Goal: Task Accomplishment & Management: Use online tool/utility

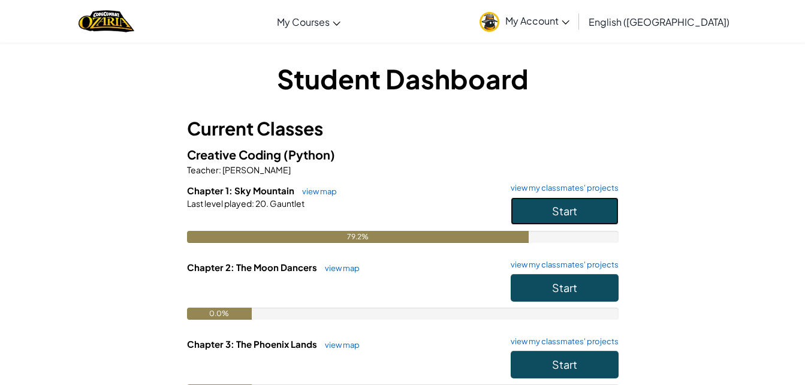
click at [569, 207] on span "Start" at bounding box center [564, 211] width 25 height 14
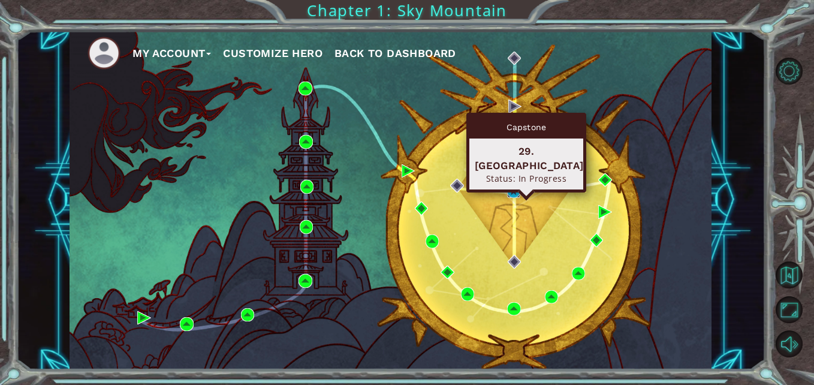
click at [511, 189] on img at bounding box center [513, 190] width 13 height 13
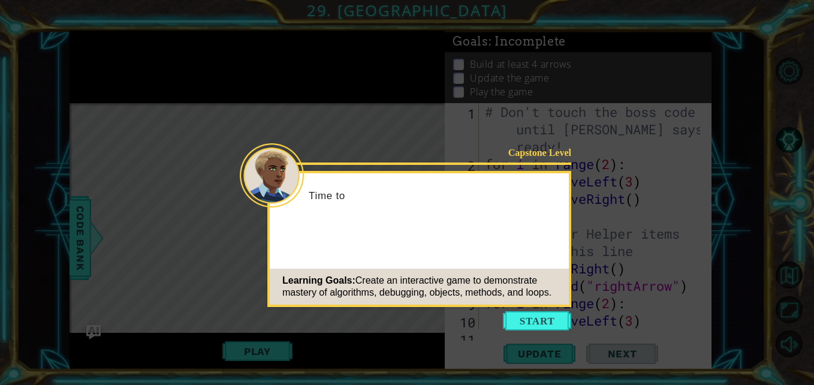
scroll to position [35, 0]
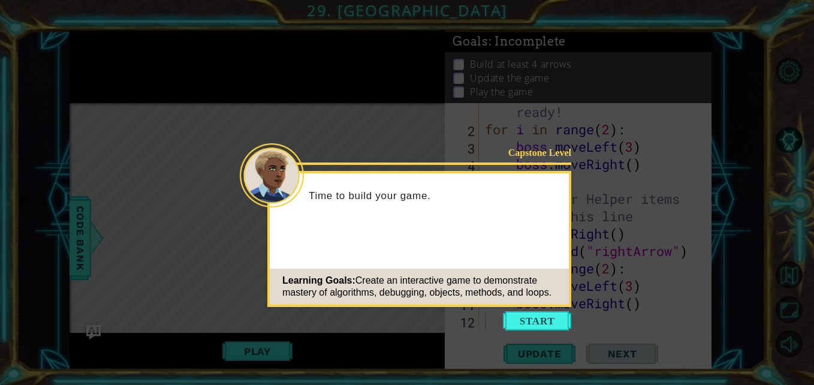
drag, startPoint x: 513, startPoint y: 293, endPoint x: 524, endPoint y: 292, distance: 10.8
click at [521, 292] on span "Create an interactive game to demonstrate mastery of algorithms, debugging, obj…" at bounding box center [416, 286] width 269 height 22
click at [530, 309] on icon at bounding box center [407, 192] width 814 height 385
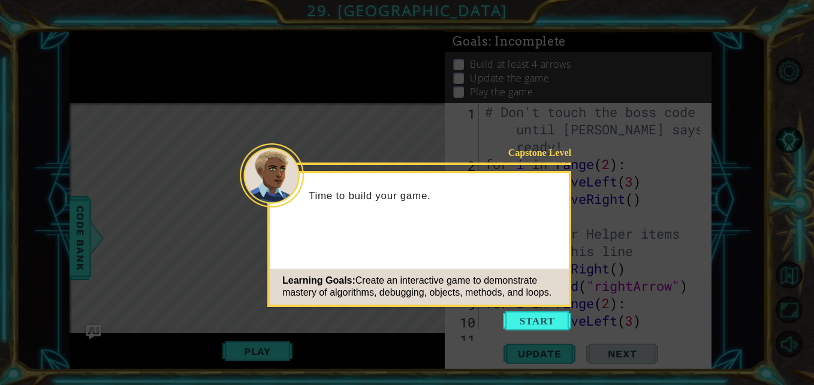
scroll to position [0, 0]
click at [521, 320] on button "Start" at bounding box center [537, 320] width 68 height 19
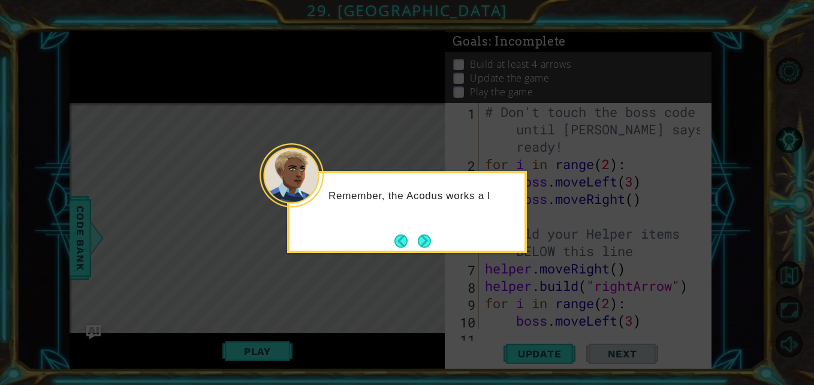
click at [436, 234] on div "Remember, the Acodus works a l" at bounding box center [407, 212] width 240 height 82
click at [431, 234] on button "Next" at bounding box center [424, 240] width 13 height 13
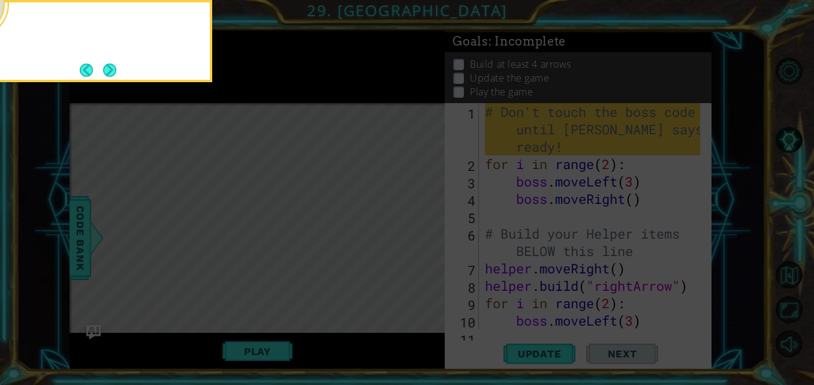
click at [430, 235] on icon at bounding box center [407, 57] width 814 height 654
click at [103, 68] on button "Next" at bounding box center [109, 69] width 13 height 13
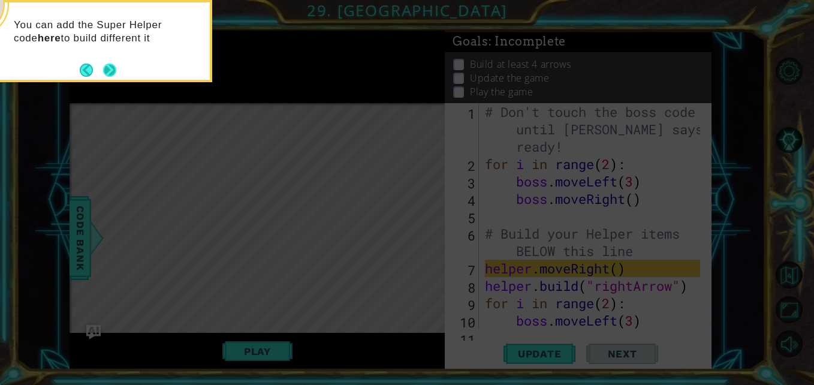
click at [109, 72] on button "Next" at bounding box center [109, 69] width 13 height 13
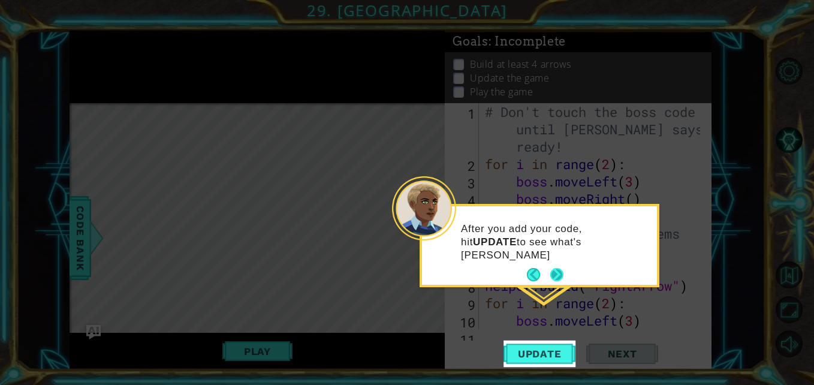
click at [555, 268] on button "Next" at bounding box center [556, 274] width 13 height 13
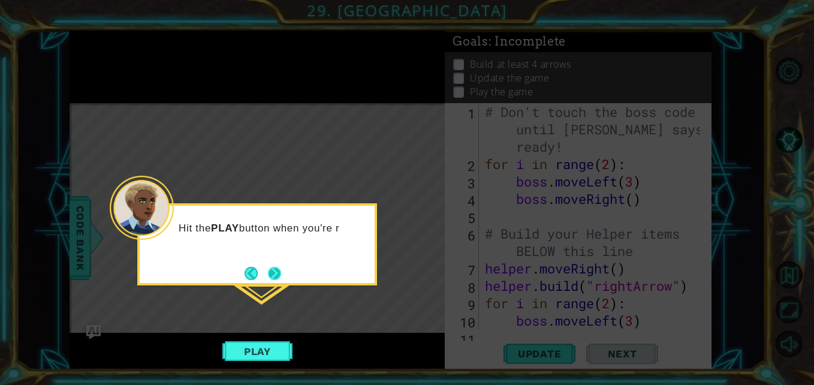
click at [276, 280] on button "Next" at bounding box center [274, 273] width 13 height 13
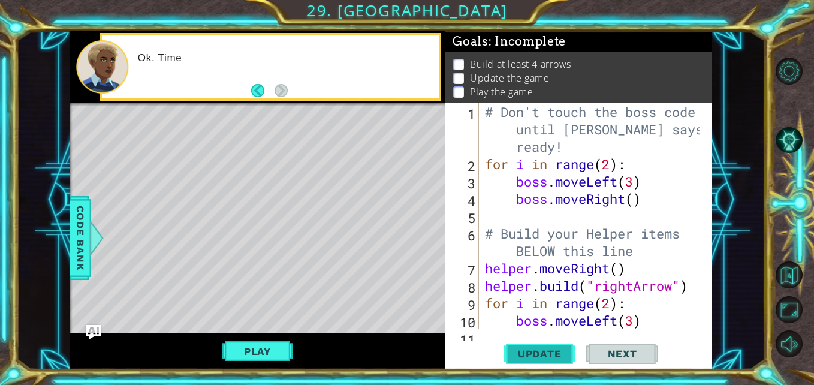
click at [545, 348] on span "Update" at bounding box center [540, 353] width 68 height 12
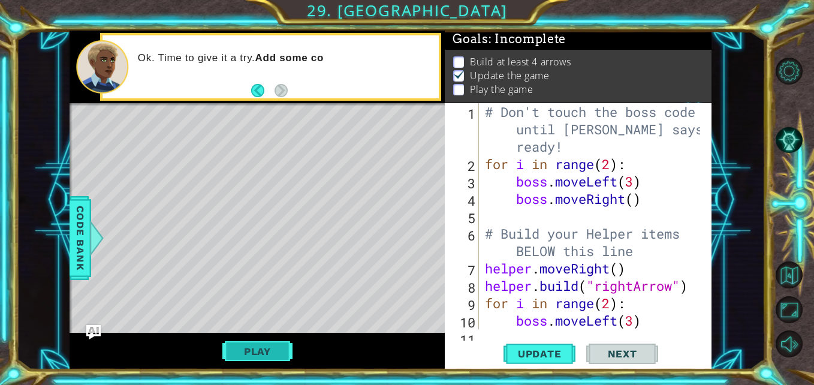
scroll to position [9, 0]
click at [280, 354] on button "Play" at bounding box center [257, 351] width 70 height 23
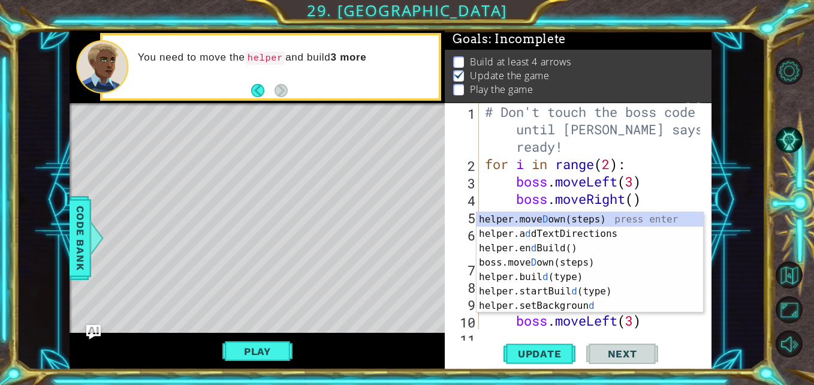
scroll to position [0, 0]
type textarea "d"
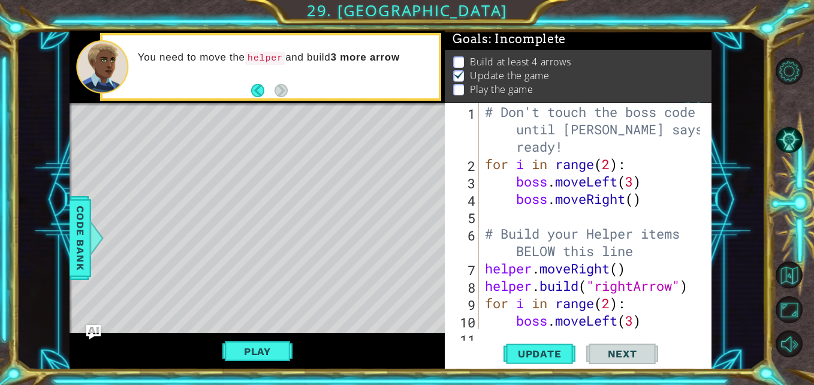
click at [439, 163] on div "Level Map" at bounding box center [346, 279] width 554 height 353
click at [526, 211] on div "# Don't touch the boss code until [PERSON_NAME] says you're ready! for i in ran…" at bounding box center [593, 250] width 223 height 295
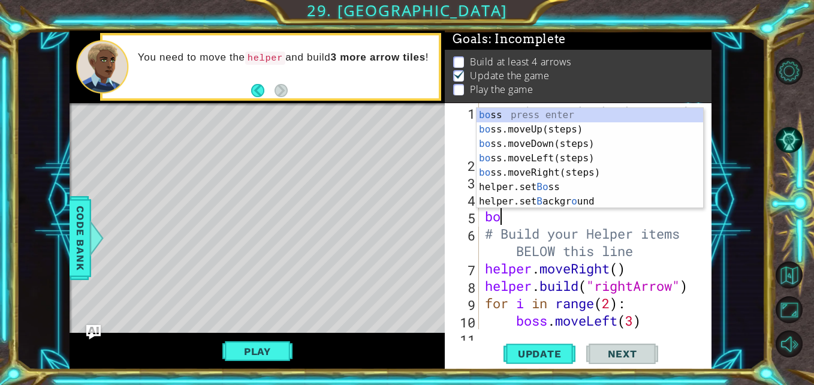
scroll to position [0, 1]
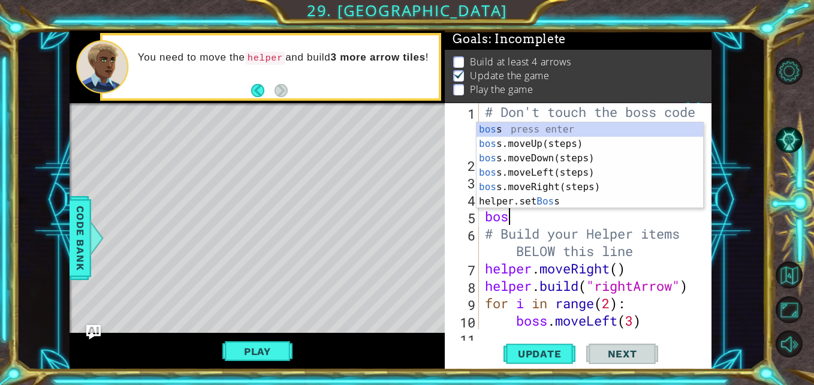
type textarea "boss"
click at [575, 139] on div "boss press enter boss .moveUp(steps) press enter boss .moveDown(steps) press en…" at bounding box center [589, 179] width 226 height 115
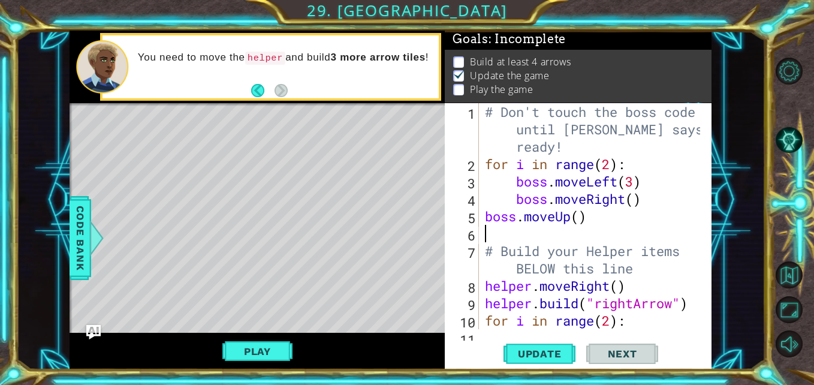
scroll to position [0, 0]
click at [575, 219] on div "# Don't touch the boss code until [PERSON_NAME] says you're ready! for i in ran…" at bounding box center [593, 250] width 223 height 295
click at [583, 220] on div "# Don't touch the boss code until [PERSON_NAME] says you're ready! for i in ran…" at bounding box center [593, 250] width 223 height 295
type textarea "boss.moveUp(4)"
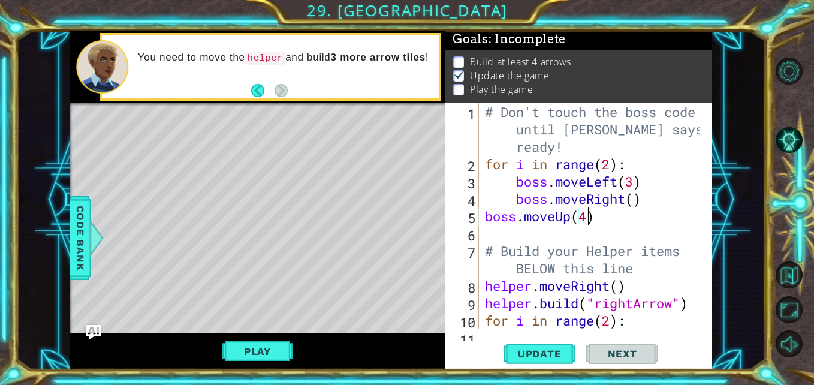
click at [501, 236] on div "# Don't touch the boss code until [PERSON_NAME] says you're ready! for i in ran…" at bounding box center [593, 250] width 223 height 295
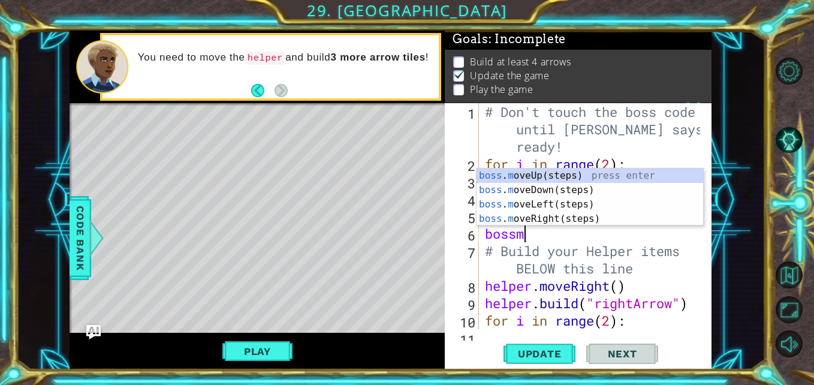
type textarea "bossmo"
click at [514, 188] on div "boss . mo veUp(steps) press enter boss . mo veDown(steps) press enter boss . mo…" at bounding box center [589, 211] width 226 height 86
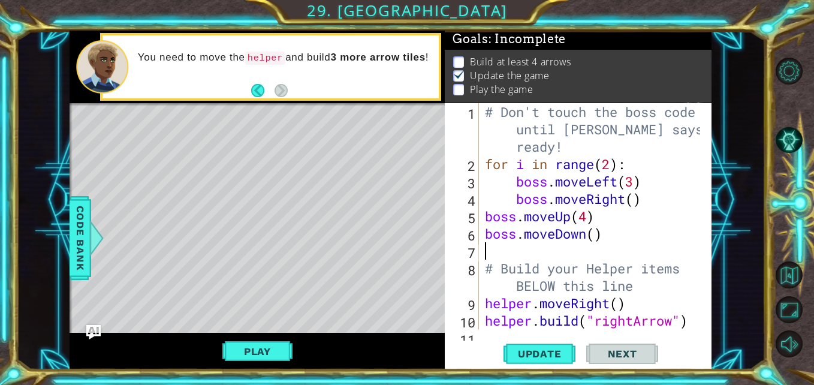
scroll to position [0, 0]
click at [599, 234] on div "# Don't touch the boss code until [PERSON_NAME] says you're ready! for i in ran…" at bounding box center [593, 250] width 223 height 295
click at [536, 364] on button "Update" at bounding box center [539, 353] width 72 height 26
click at [251, 341] on button "Play" at bounding box center [257, 351] width 70 height 23
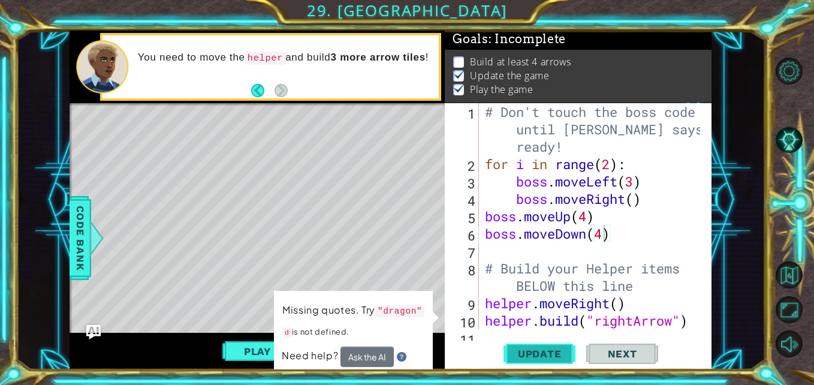
scroll to position [9, 0]
click at [548, 358] on span "Update" at bounding box center [540, 353] width 68 height 12
click at [527, 349] on span "Update" at bounding box center [540, 353] width 68 height 12
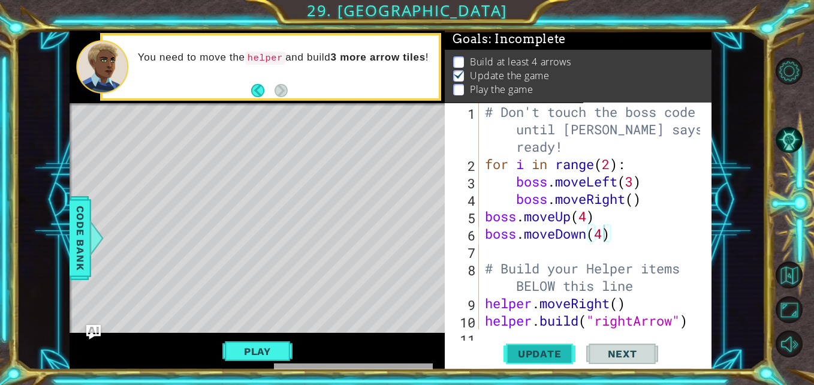
click at [527, 349] on span "Update" at bounding box center [540, 353] width 68 height 12
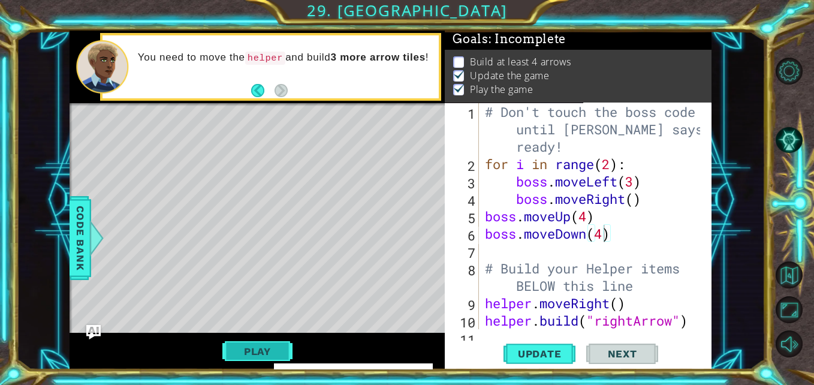
click at [262, 352] on button "Play" at bounding box center [257, 351] width 70 height 23
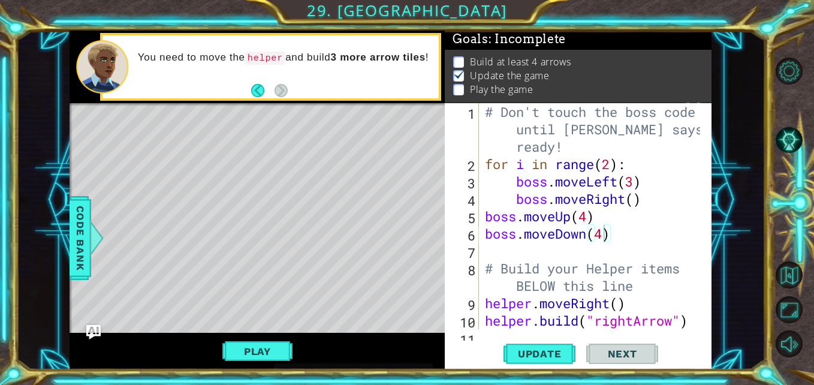
scroll to position [0, 0]
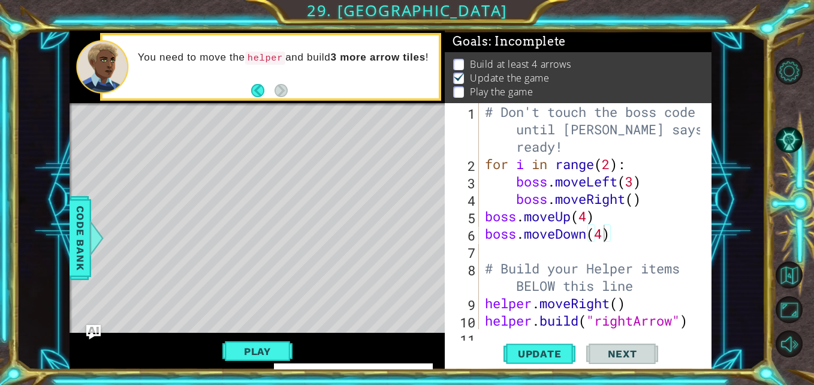
click at [262, 352] on button "Play" at bounding box center [257, 351] width 70 height 23
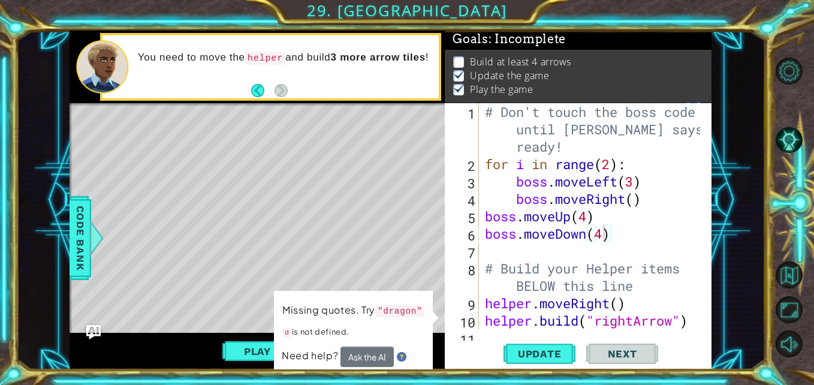
scroll to position [9, 0]
click at [483, 216] on div "# Don't touch the boss code until [PERSON_NAME] says you're ready! for i in ran…" at bounding box center [593, 250] width 223 height 295
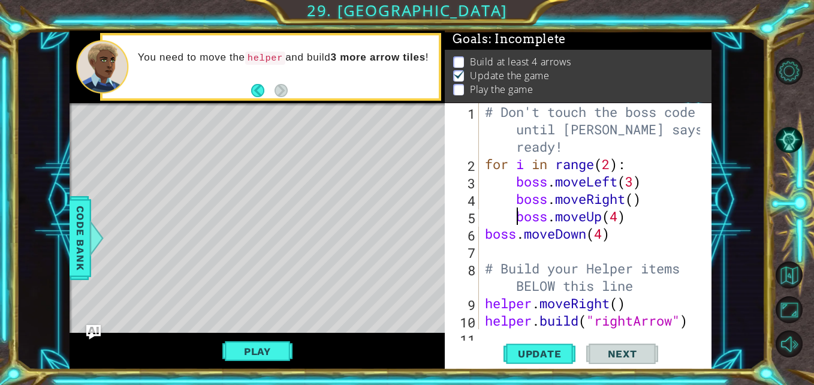
click at [483, 230] on div "# Don't touch the boss code until [PERSON_NAME] says you're ready! for i in ran…" at bounding box center [593, 250] width 223 height 295
click at [262, 340] on button "Play" at bounding box center [257, 351] width 70 height 23
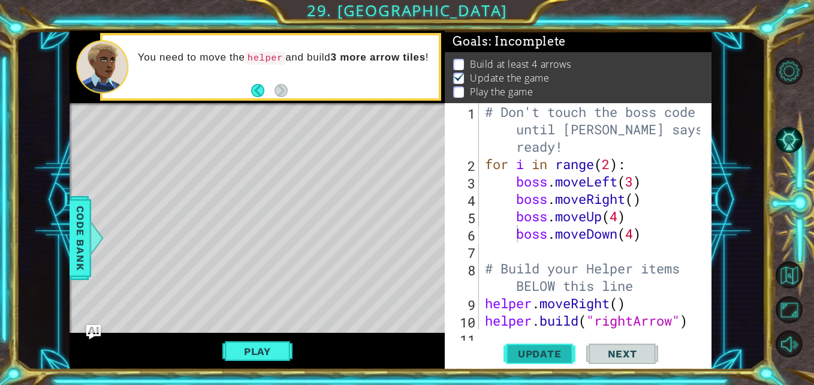
click at [543, 347] on span "Update" at bounding box center [540, 353] width 68 height 12
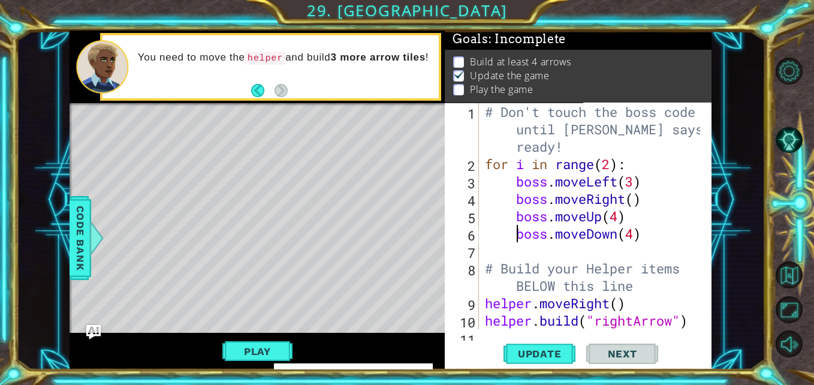
scroll to position [72, 0]
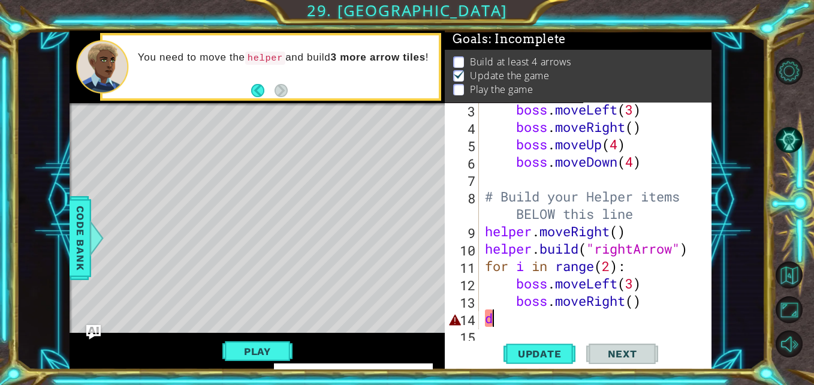
click at [517, 314] on div "boss . moveLeft ( 3 ) boss . moveRight ( ) boss . moveUp ( 4 ) boss . moveDown …" at bounding box center [593, 231] width 223 height 261
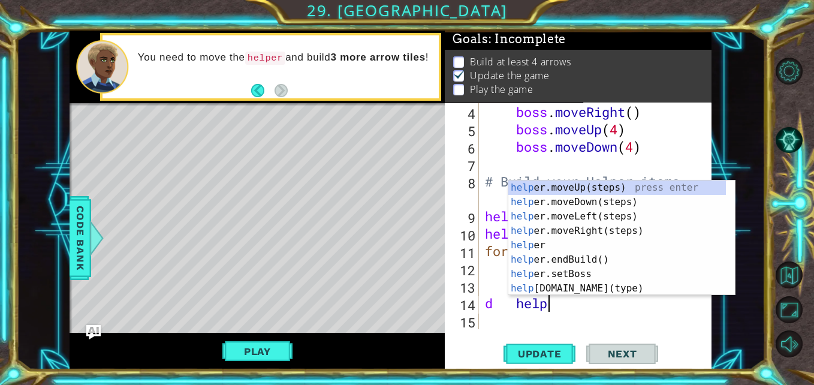
scroll to position [0, 2]
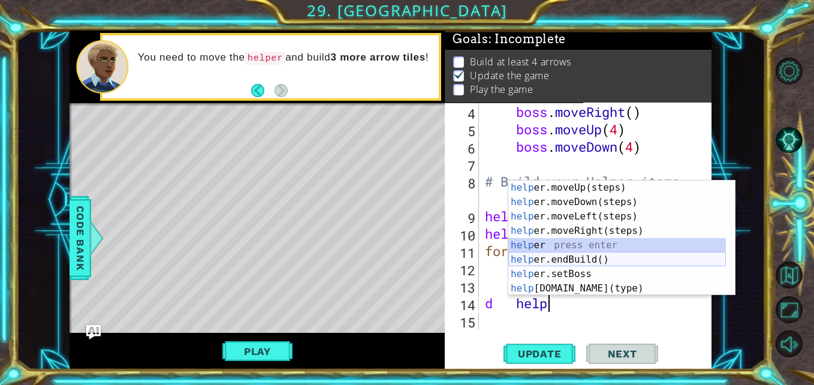
drag, startPoint x: 534, startPoint y: 240, endPoint x: 548, endPoint y: 261, distance: 25.6
click at [548, 261] on div "help er.moveUp(steps) press enter help er.moveDown(steps) press enter help er.m…" at bounding box center [616, 252] width 217 height 144
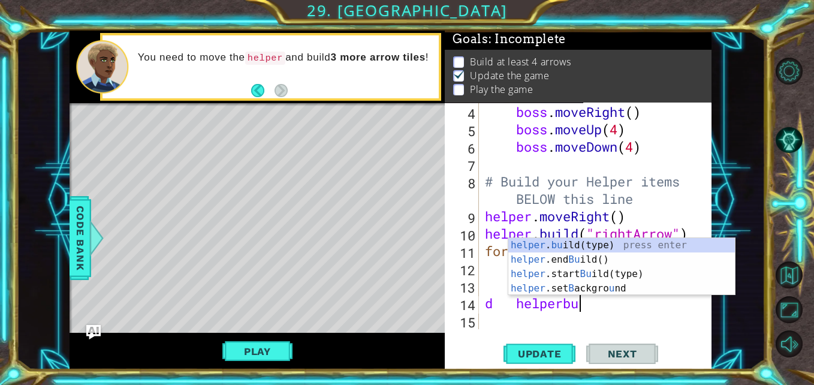
scroll to position [0, 4]
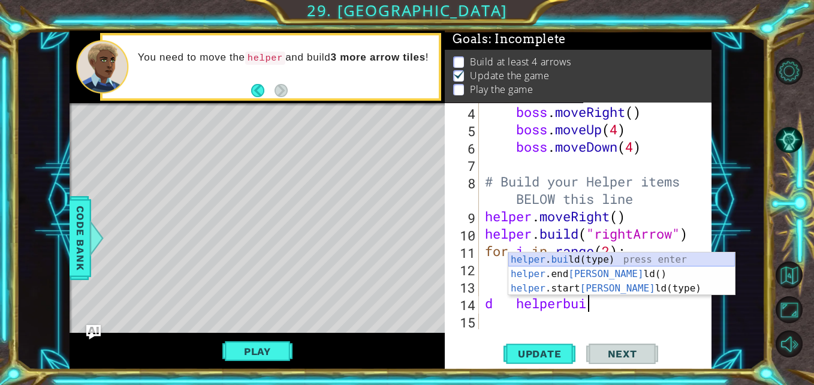
click at [577, 261] on div "helper . [PERSON_NAME](type) press enter helper .end [PERSON_NAME]() press ente…" at bounding box center [621, 288] width 226 height 72
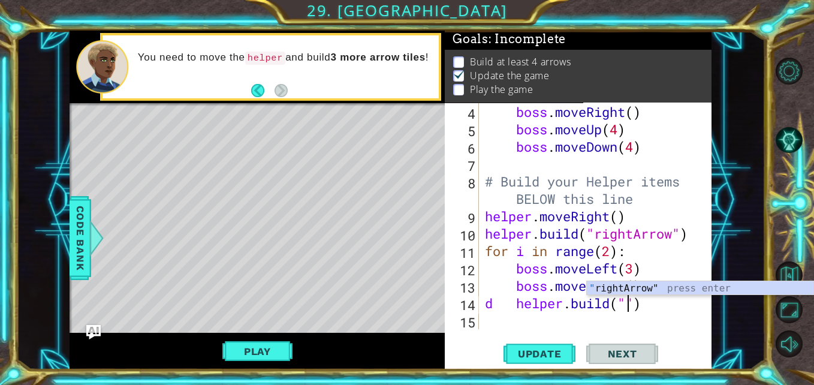
scroll to position [0, 7]
click at [669, 286] on div "" right Ar row" press enter" at bounding box center [699, 302] width 226 height 43
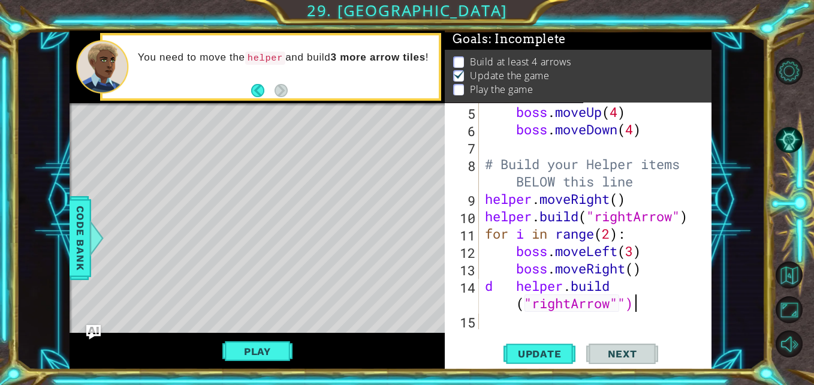
click at [634, 306] on div "boss . moveUp ( 4 ) boss . moveDown ( 4 ) # Build your Helper items BELOW this …" at bounding box center [593, 233] width 223 height 261
click at [618, 308] on div "boss . moveUp ( 4 ) boss . moveDown ( 4 ) # Build your Helper items BELOW this …" at bounding box center [593, 233] width 223 height 261
drag, startPoint x: 642, startPoint y: 303, endPoint x: 552, endPoint y: 313, distance: 91.1
click at [552, 313] on div "boss . moveUp ( 4 ) boss . moveDown ( 4 ) # Build your Helper items BELOW this …" at bounding box center [593, 233] width 223 height 261
type textarea "d [DOMAIN_NAME]("rightArrow"")"
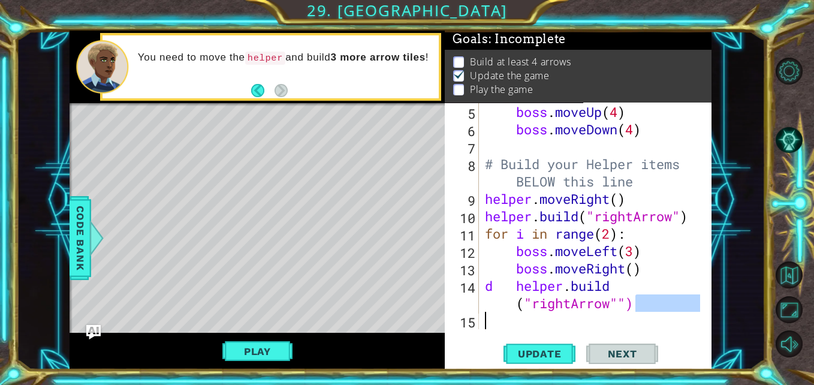
click at [537, 322] on div "boss . moveUp ( 4 ) boss . moveDown ( 4 ) # Build your Helper items BELOW this …" at bounding box center [590, 216] width 217 height 226
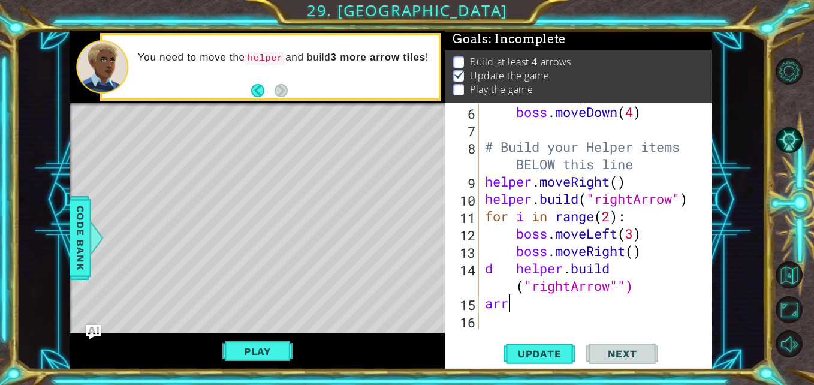
scroll to position [0, 0]
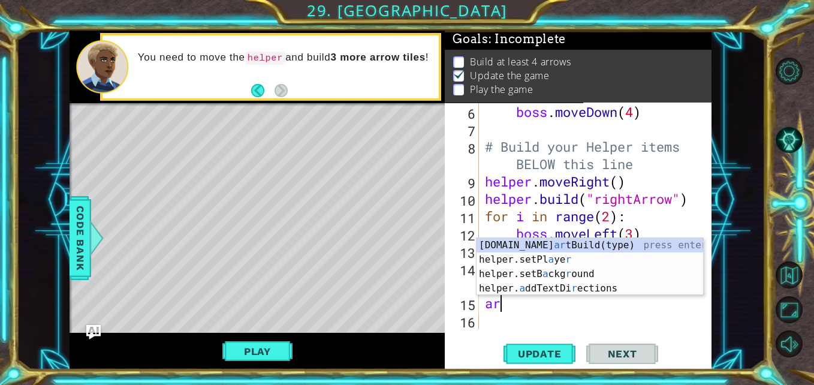
type textarea "a"
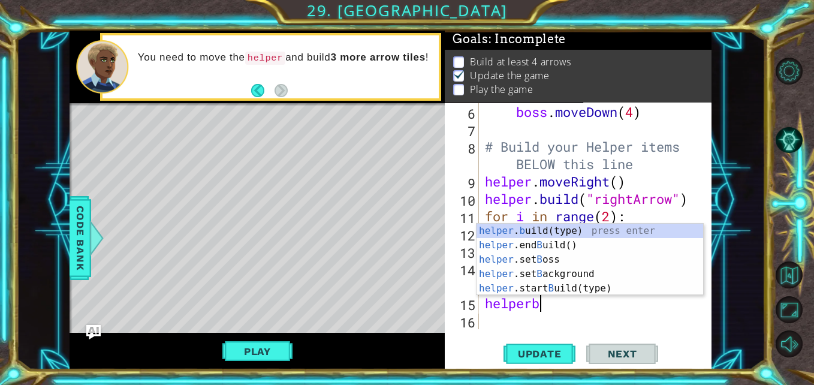
scroll to position [0, 2]
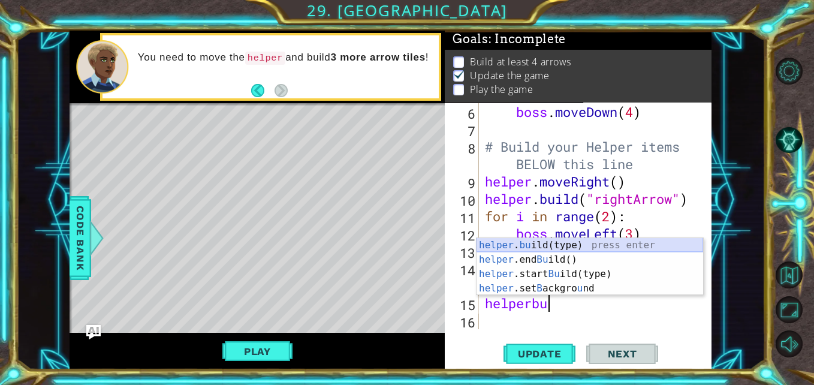
click at [543, 246] on div "helper . bu ild(type) press enter helper .end Bu ild() press enter helper .star…" at bounding box center [589, 281] width 226 height 86
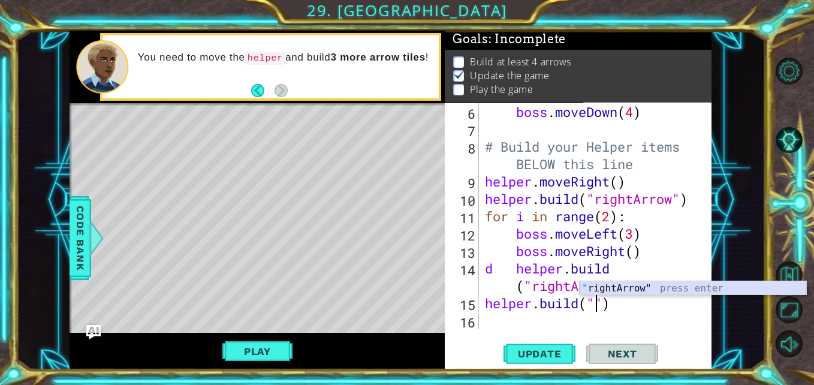
click at [684, 286] on div "" rightArrow" press enter" at bounding box center [692, 302] width 226 height 43
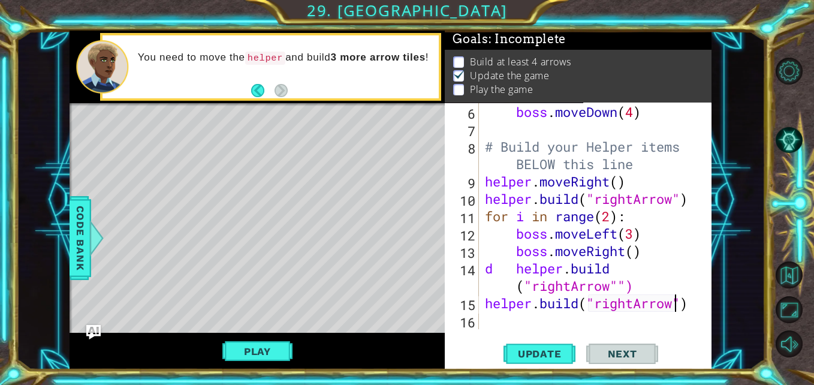
click at [530, 338] on div "[DOMAIN_NAME]("rightArrow") 6 7 8 9 10 11 12 13 14 15 16 boss . moveDown ( 4 ) …" at bounding box center [577, 236] width 267 height 267
click at [531, 351] on span "Update" at bounding box center [540, 353] width 68 height 12
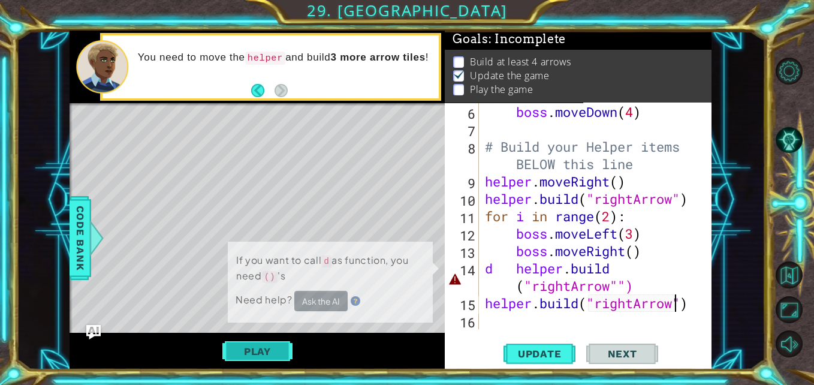
click at [240, 349] on button "Play" at bounding box center [257, 351] width 70 height 23
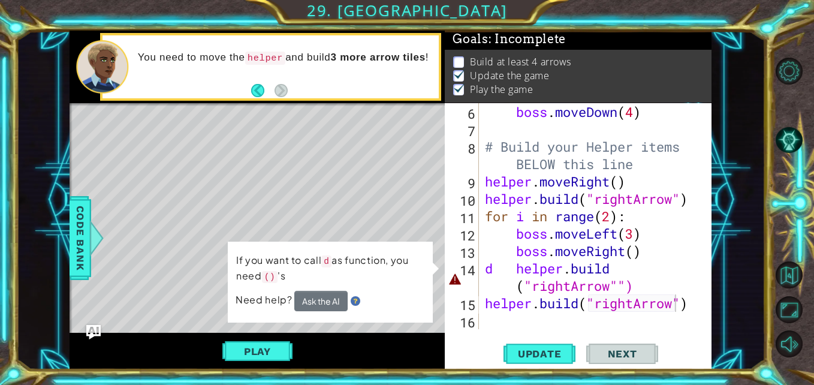
scroll to position [9, 0]
click at [613, 263] on div "boss . moveDown ( 4 ) # Build your Helper items BELOW this line helper . moveRi…" at bounding box center [593, 233] width 223 height 261
click at [620, 261] on div "boss . moveDown ( 4 ) # Build your Helper items BELOW this line helper . moveRi…" at bounding box center [593, 233] width 223 height 261
click at [642, 275] on div "boss . moveDown ( 4 ) # Build your Helper items BELOW this line helper . moveRi…" at bounding box center [593, 233] width 223 height 261
click at [640, 292] on div "boss . moveDown ( 4 ) # Build your Helper items BELOW this line helper . moveRi…" at bounding box center [593, 233] width 223 height 261
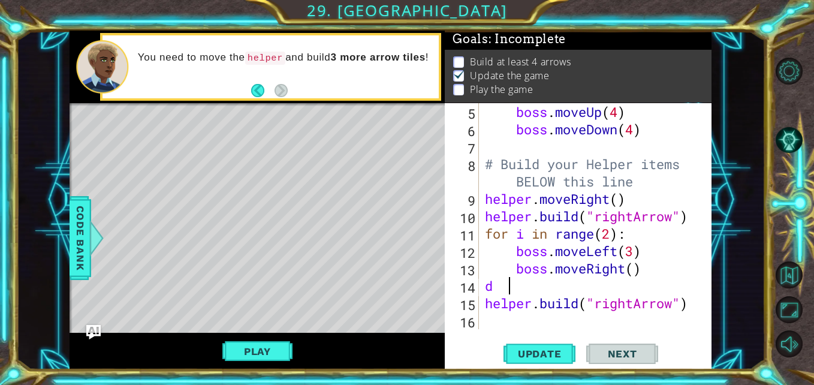
scroll to position [0, 0]
type textarea "d"
type textarea "boss.moveRight()"
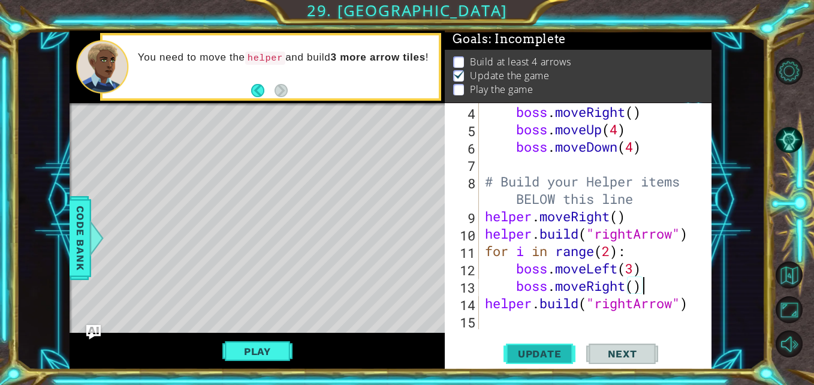
click at [538, 349] on span "Update" at bounding box center [540, 353] width 68 height 12
click at [244, 352] on button "Play" at bounding box center [257, 351] width 70 height 23
click at [503, 324] on div "boss . moveRight ( ) boss . moveUp ( 4 ) boss . moveDown ( 4 ) # Build your Hel…" at bounding box center [593, 233] width 223 height 261
click at [693, 295] on div "boss . moveRight ( ) boss . moveUp ( 4 ) boss . moveDown ( 4 ) # Build your Hel…" at bounding box center [593, 233] width 223 height 261
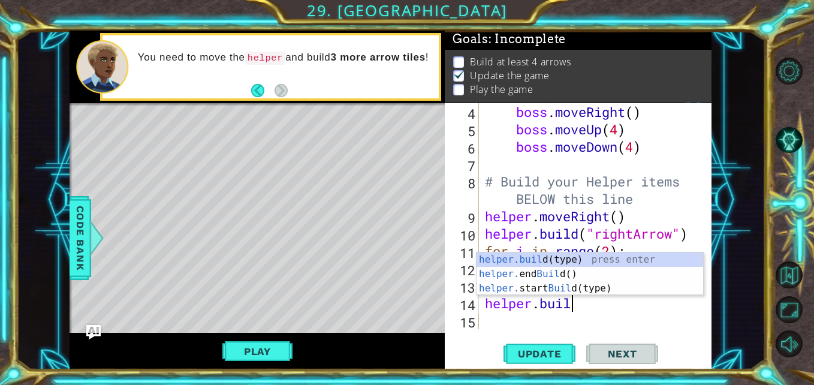
scroll to position [0, 4]
click at [576, 258] on div "[DOMAIN_NAME] (type) press enter helper. end Build () press enter helper. start…" at bounding box center [589, 288] width 226 height 72
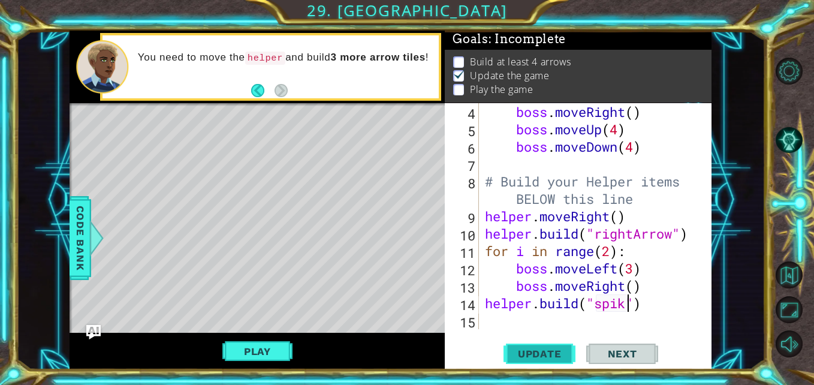
scroll to position [0, 7]
click at [554, 347] on button "Update" at bounding box center [539, 353] width 72 height 26
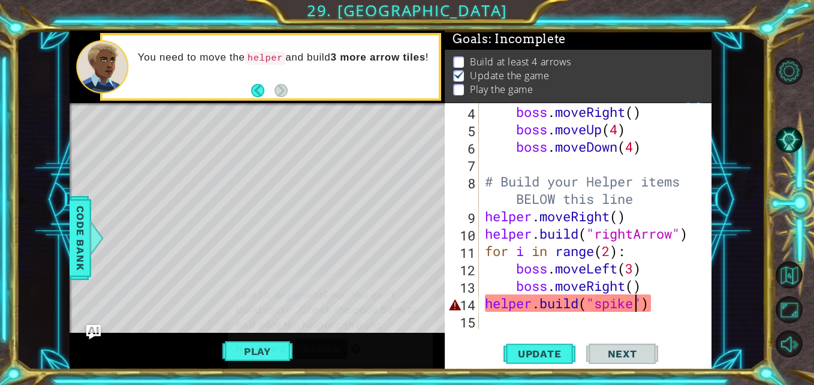
click at [237, 337] on td "Line 14: ArgumentError: You can't build spike . Check the code bank to find wha…" at bounding box center [330, 312] width 190 height 53
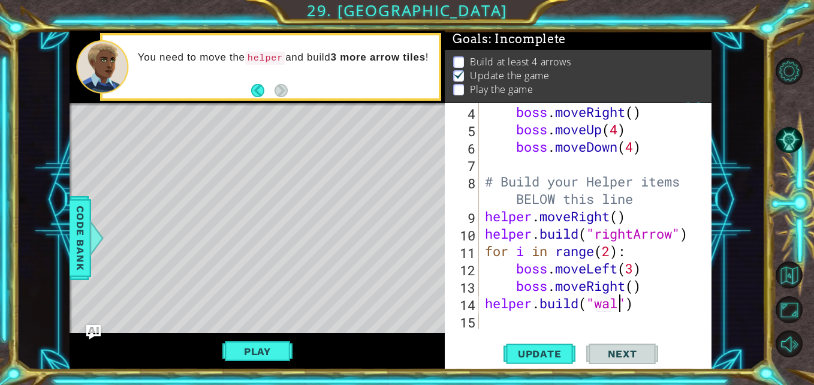
scroll to position [0, 7]
type textarea "[DOMAIN_NAME]("wall")"
click at [557, 344] on button "Update" at bounding box center [539, 353] width 72 height 26
click at [267, 350] on button "Play" at bounding box center [257, 351] width 70 height 23
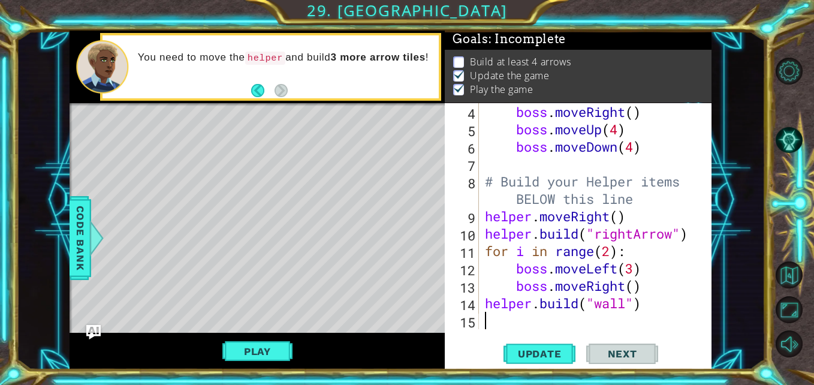
click at [557, 317] on div "boss . moveRight ( ) boss . moveUp ( 4 ) boss . moveDown ( 4 ) # Build your Hel…" at bounding box center [593, 233] width 223 height 261
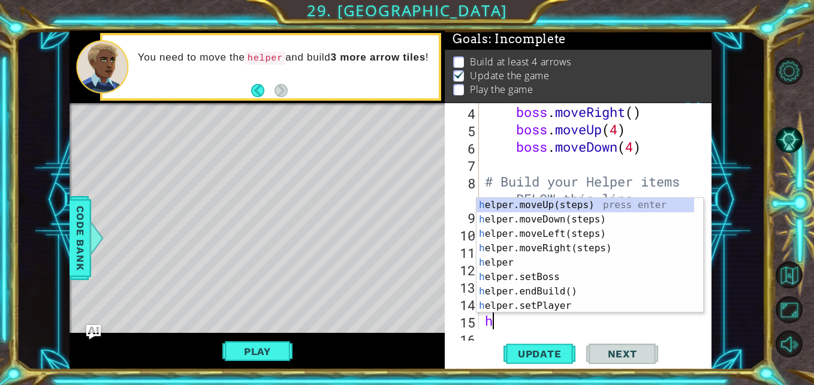
scroll to position [104, 0]
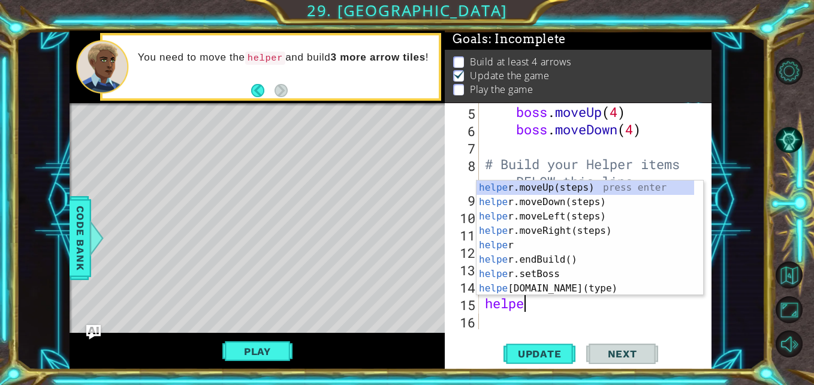
type textarea "helper"
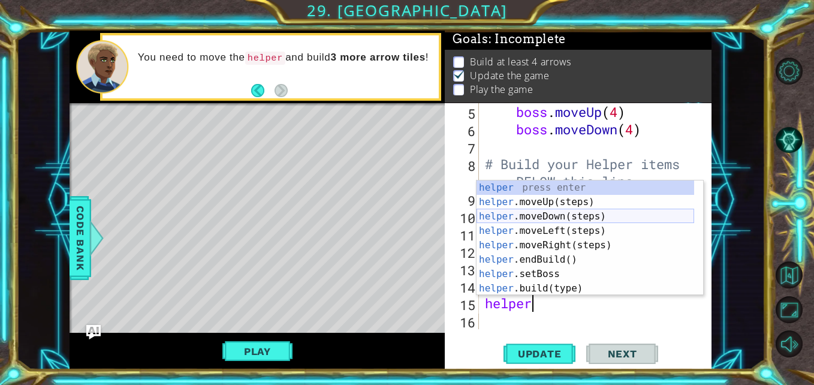
click at [536, 219] on div "helper press enter helper .moveUp(steps) press enter helper .moveDown(steps) pr…" at bounding box center [584, 252] width 217 height 144
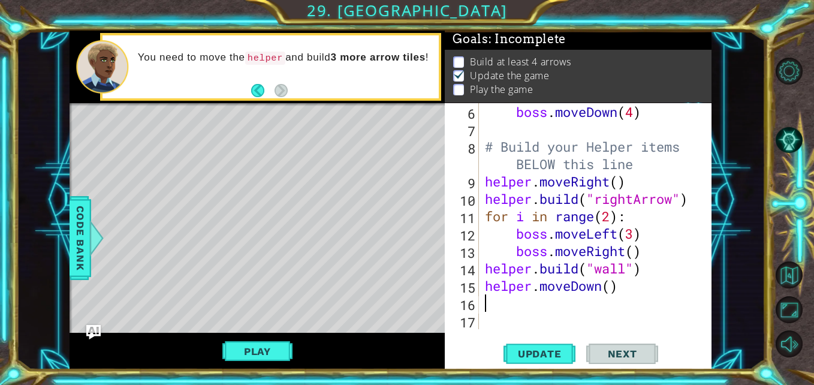
scroll to position [122, 0]
click at [525, 362] on button "Update" at bounding box center [539, 353] width 72 height 26
click at [292, 351] on button "Play" at bounding box center [257, 351] width 70 height 23
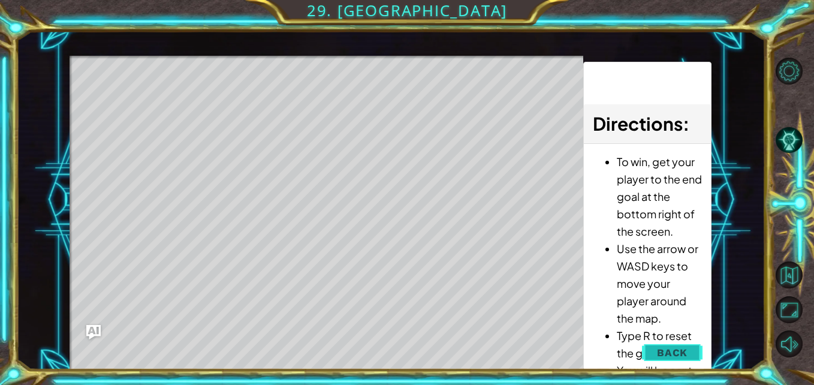
click at [678, 342] on button "Back" at bounding box center [672, 352] width 61 height 24
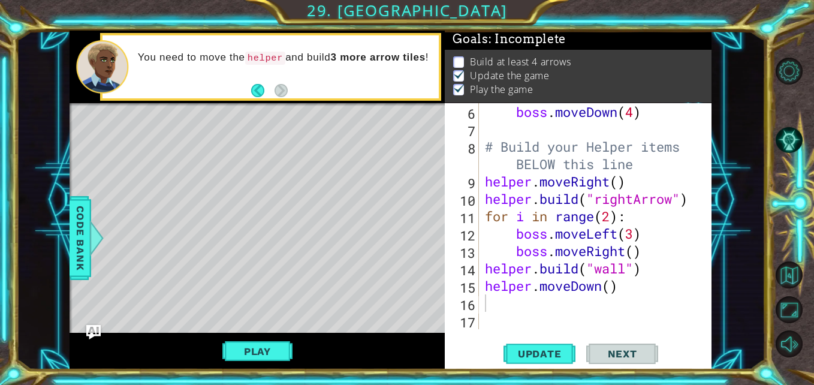
click at [503, 300] on div "boss . moveDown ( 4 ) # Build your Helper items BELOW this line helper . moveRi…" at bounding box center [593, 233] width 223 height 261
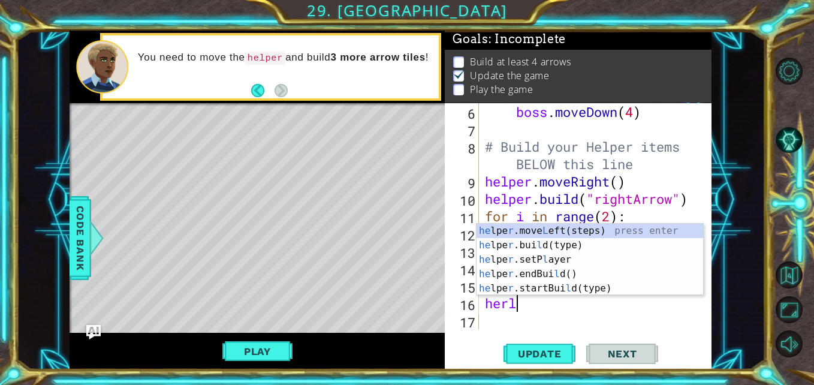
scroll to position [0, 1]
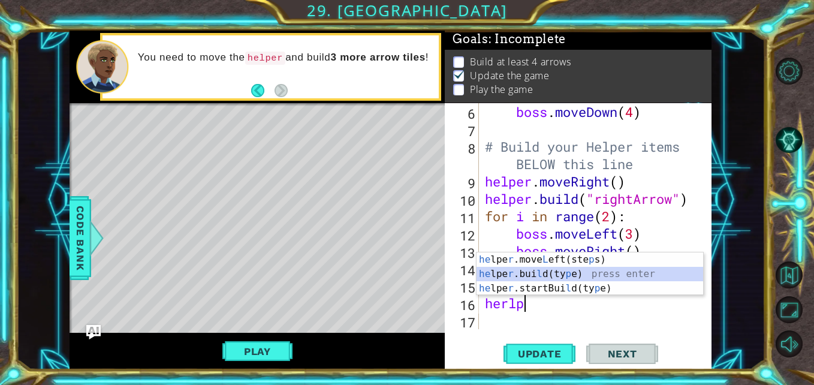
click at [549, 271] on div "he lpe r .move L eft(ste p s) press enter he lpe r .[PERSON_NAME](ty p e) press…" at bounding box center [589, 288] width 226 height 72
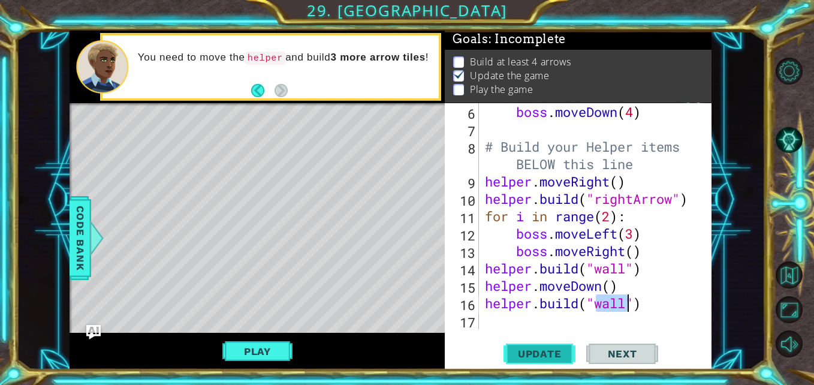
type textarea "[DOMAIN_NAME]("wall")"
click at [520, 348] on span "Update" at bounding box center [540, 353] width 68 height 12
click at [581, 322] on div "boss . moveDown ( 4 ) # Build your Helper items BELOW this line helper . moveRi…" at bounding box center [593, 233] width 223 height 261
click at [624, 286] on div "boss . moveDown ( 4 ) # Build your Helper items BELOW this line helper . moveRi…" at bounding box center [593, 233] width 223 height 261
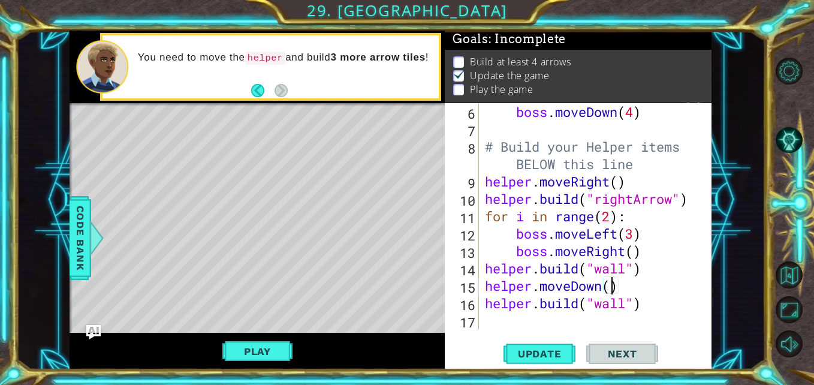
click at [608, 283] on div "boss . moveDown ( 4 ) # Build your Helper items BELOW this line helper . moveRi…" at bounding box center [593, 233] width 223 height 261
click at [653, 305] on div "boss . moveDown ( 4 ) # Build your Helper items BELOW this line helper . moveRi…" at bounding box center [593, 233] width 223 height 261
click at [561, 346] on button "Update" at bounding box center [539, 353] width 72 height 26
click at [621, 279] on div "boss . moveDown ( 4 ) # Build your Helper items BELOW this line helper . moveRi…" at bounding box center [593, 233] width 223 height 261
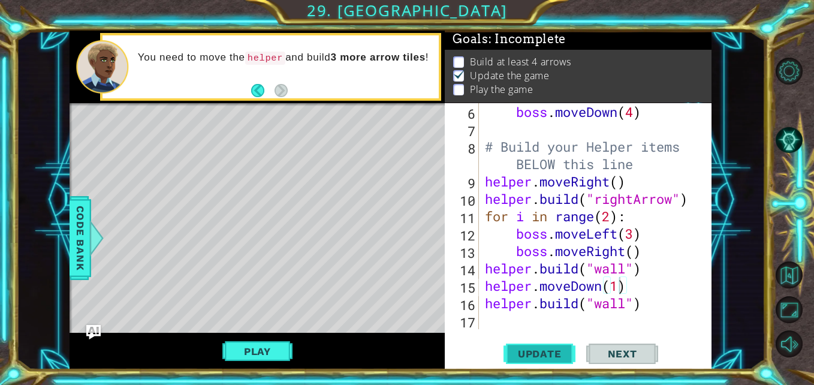
click at [526, 353] on span "Update" at bounding box center [540, 353] width 68 height 12
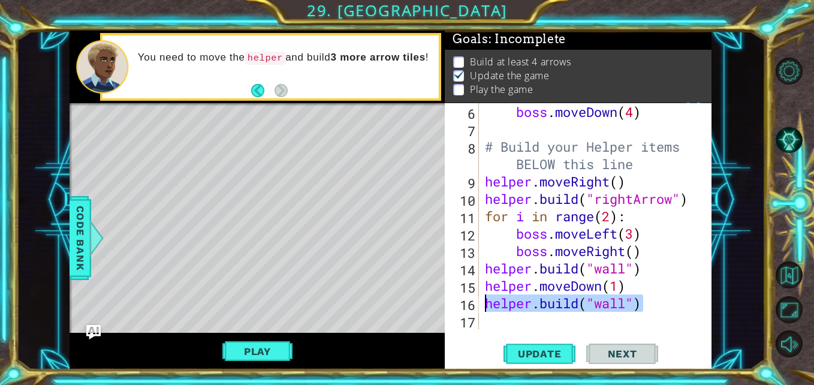
drag, startPoint x: 656, startPoint y: 306, endPoint x: 486, endPoint y: 304, distance: 169.5
click at [486, 304] on div "boss . moveDown ( 4 ) # Build your Helper items BELOW this line helper . moveRi…" at bounding box center [593, 233] width 223 height 261
type textarea "[DOMAIN_NAME]("wall")"
click at [485, 282] on div "boss . moveDown ( 4 ) # Build your Helper items BELOW this line helper . moveRi…" at bounding box center [593, 233] width 223 height 261
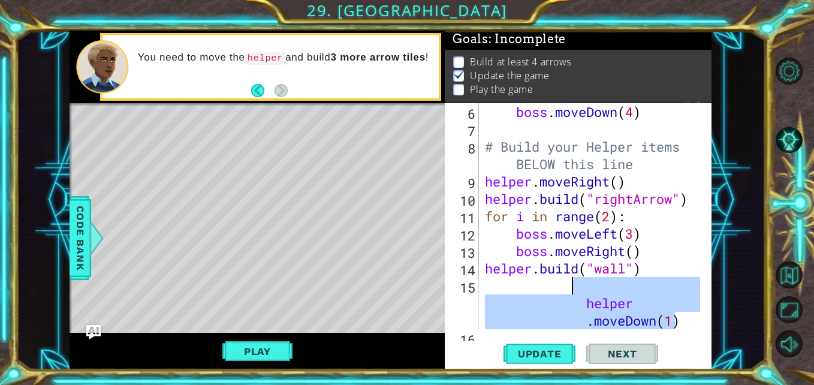
drag, startPoint x: 678, startPoint y: 321, endPoint x: 574, endPoint y: 289, distance: 108.4
click at [574, 289] on div "boss . moveDown ( 4 ) # Build your Helper items BELOW this line helper . moveRi…" at bounding box center [593, 233] width 223 height 261
type textarea ")"
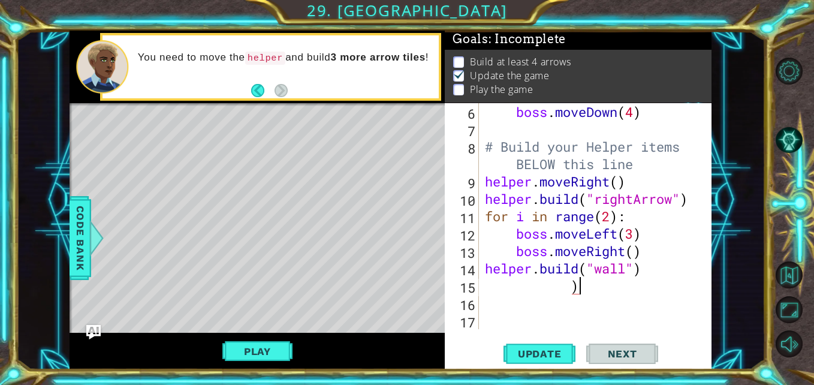
click at [592, 284] on div "boss . moveDown ( 4 ) # Build your Helper items BELOW this line helper . moveRi…" at bounding box center [593, 233] width 223 height 261
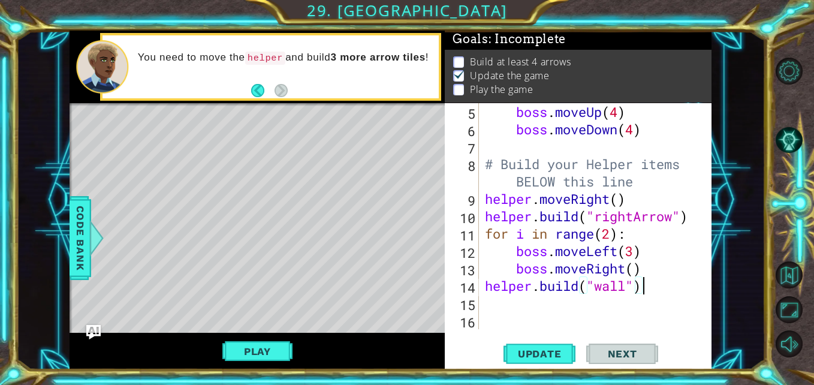
scroll to position [104, 0]
paste textarea "[DOMAIN_NAME]("wall")"
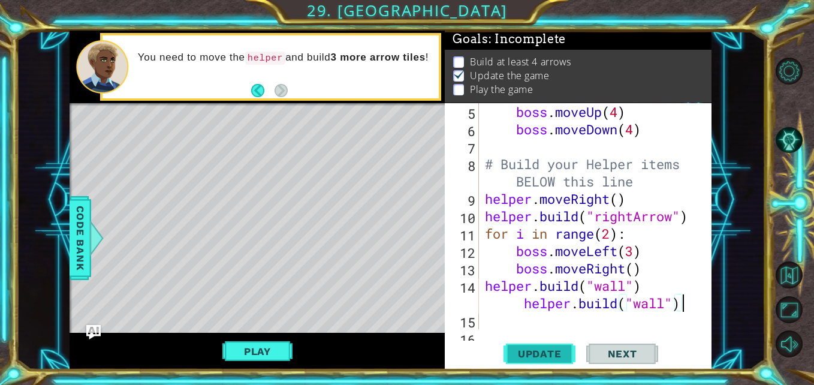
click at [533, 348] on span "Update" at bounding box center [540, 353] width 68 height 12
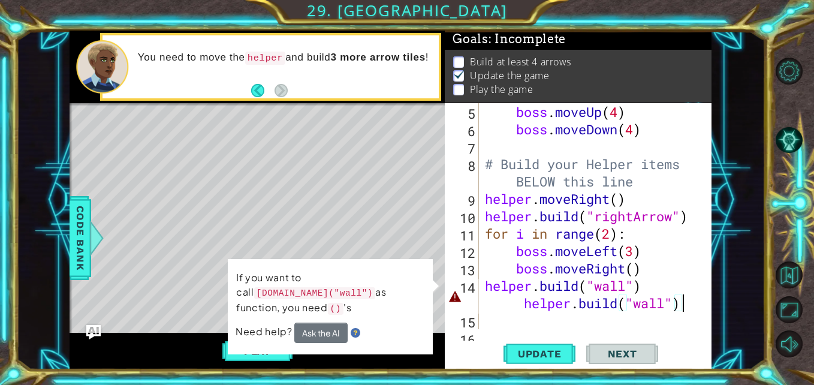
click at [515, 304] on div "boss . moveUp ( 4 ) boss . moveDown ( 4 ) # Build your Helper items BELOW this …" at bounding box center [593, 233] width 223 height 261
click at [521, 304] on div "boss . moveUp ( 4 ) boss . moveDown ( 4 ) # Build your Helper items BELOW this …" at bounding box center [593, 233] width 223 height 261
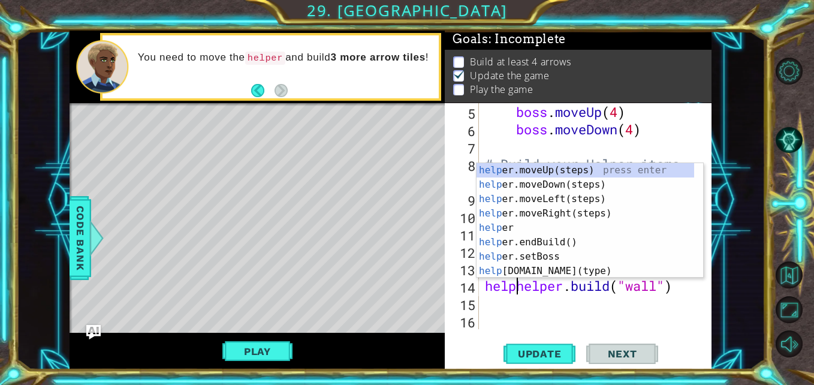
type textarea "boss.moveRight([DOMAIN_NAME]("wall")"
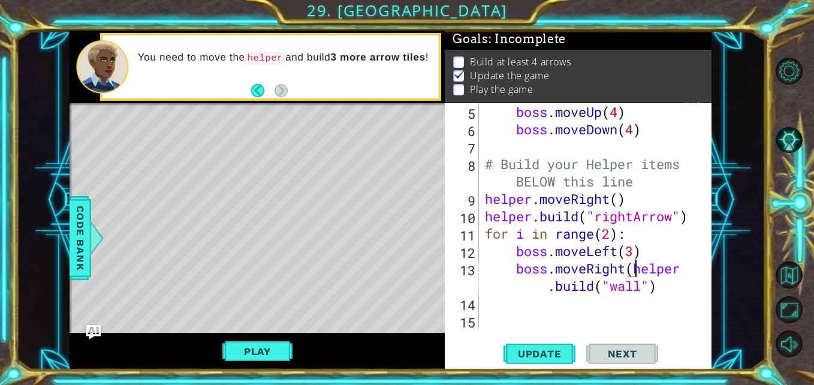
click at [667, 296] on div "boss . moveUp ( 4 ) boss . moveDown ( 4 ) # Build your Helper items BELOW this …" at bounding box center [593, 233] width 223 height 261
click at [673, 281] on div "boss . moveUp ( 4 ) boss . moveDown ( 4 ) # Build your Helper items BELOW this …" at bounding box center [593, 233] width 223 height 261
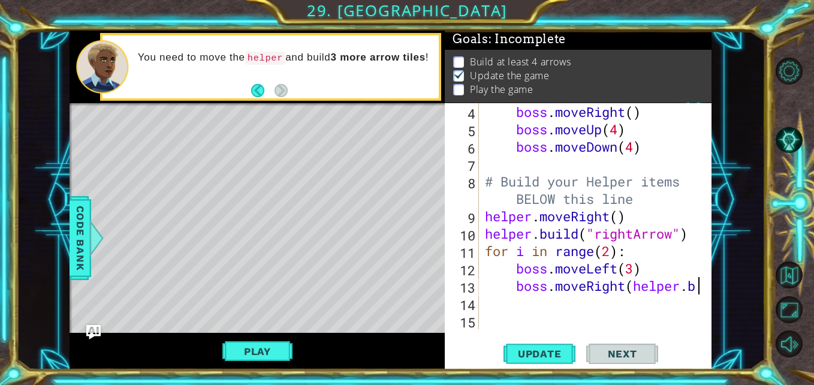
scroll to position [87, 0]
type textarea "boss.moveRight"
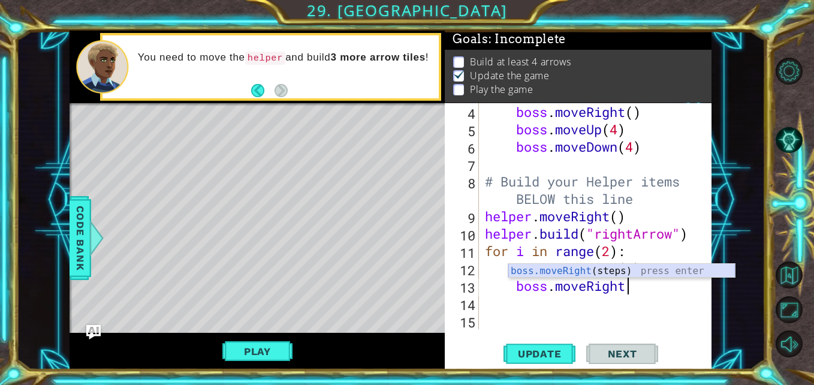
click at [642, 271] on div "boss.moveRight (steps) press enter" at bounding box center [621, 285] width 226 height 43
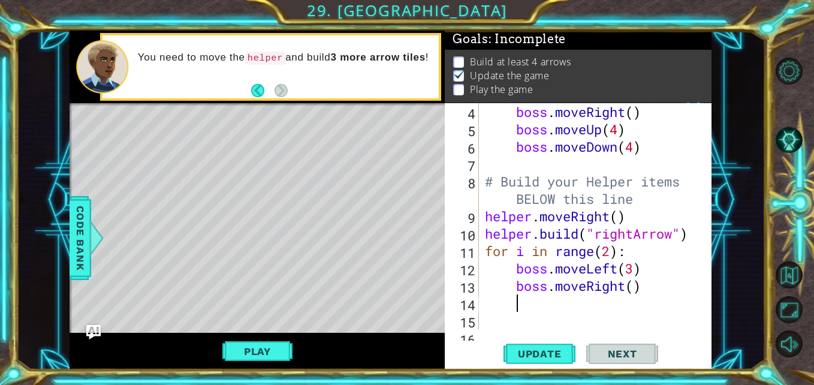
click at [633, 284] on div "boss . moveRight ( ) boss . moveUp ( 4 ) boss . moveDown ( 4 ) # Build your Hel…" at bounding box center [593, 233] width 223 height 261
click at [634, 270] on div "boss . moveRight ( ) boss . moveUp ( 4 ) boss . moveDown ( 4 ) # Build your Hel…" at bounding box center [593, 233] width 223 height 261
type textarea "boss.moveLeft(7)"
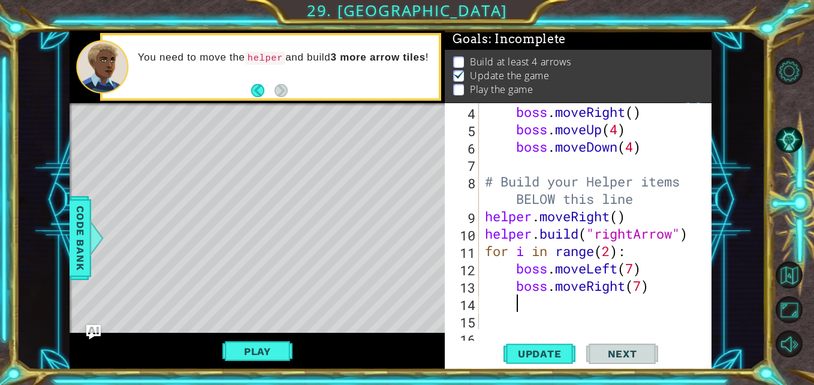
drag, startPoint x: 614, startPoint y: 310, endPoint x: 592, endPoint y: 313, distance: 22.4
click at [613, 310] on div "boss . moveRight ( ) boss . moveUp ( 4 ) boss . moveDown ( 4 ) # Build your Hel…" at bounding box center [593, 233] width 223 height 261
click at [539, 350] on span "Update" at bounding box center [540, 353] width 68 height 12
click at [232, 348] on button "Play" at bounding box center [257, 351] width 70 height 23
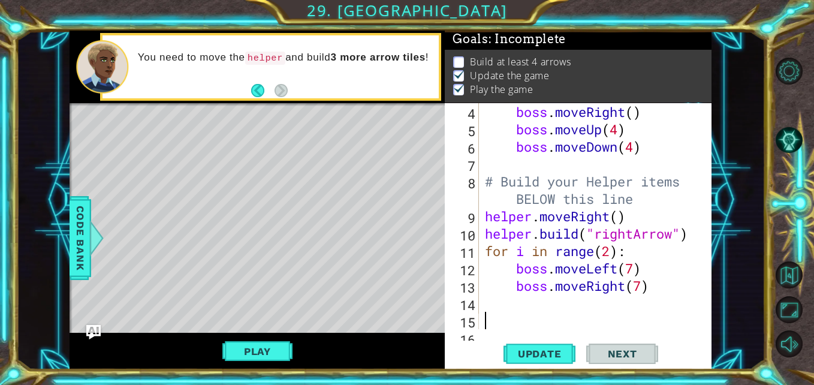
click at [548, 312] on div "boss . moveRight ( ) boss . moveUp ( 4 ) boss . moveDown ( 4 ) # Build your Hel…" at bounding box center [593, 233] width 223 height 261
click at [550, 302] on div "boss . moveRight ( ) boss . moveUp ( 4 ) boss . moveDown ( 4 ) # Build your Hel…" at bounding box center [593, 233] width 223 height 261
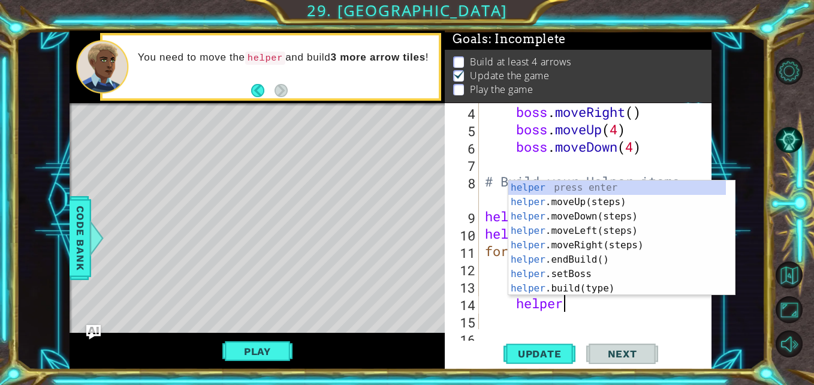
scroll to position [0, 3]
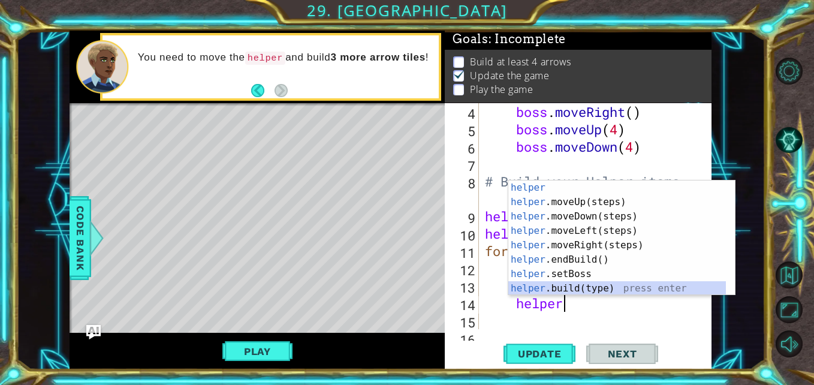
click at [547, 291] on div "helper press enter helper .moveUp(steps) press enter helper .moveDown(steps) pr…" at bounding box center [616, 252] width 217 height 144
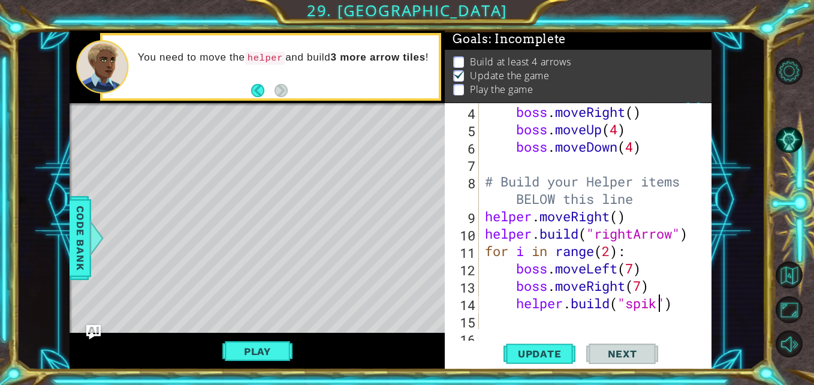
scroll to position [0, 8]
click at [535, 355] on span "Update" at bounding box center [540, 353] width 68 height 12
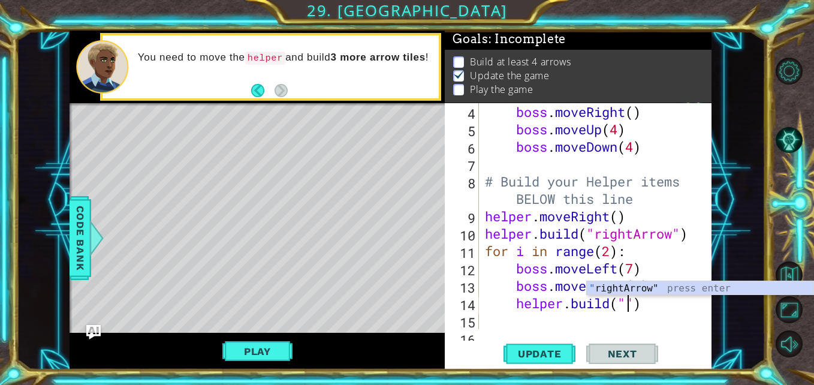
click at [93, 217] on div "Level Map" at bounding box center [346, 279] width 554 height 353
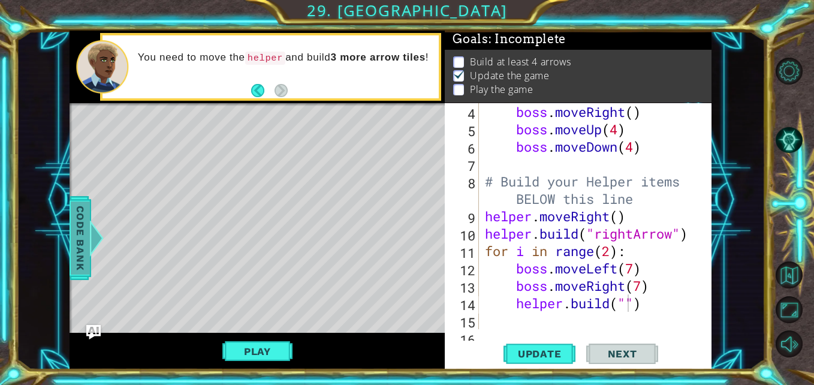
click at [87, 217] on span "Code Bank" at bounding box center [80, 237] width 19 height 73
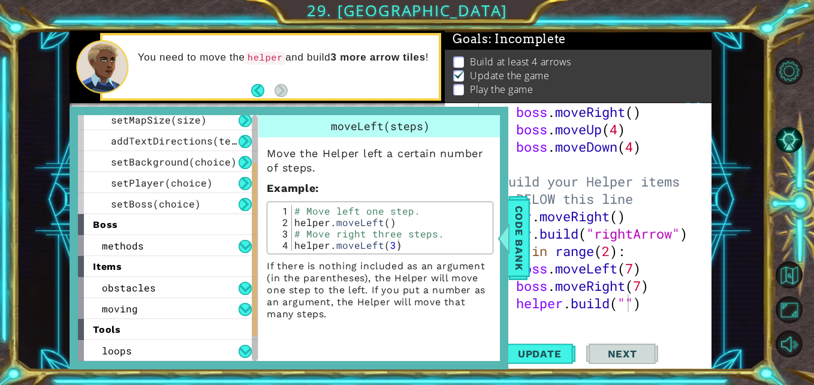
scroll to position [114, 0]
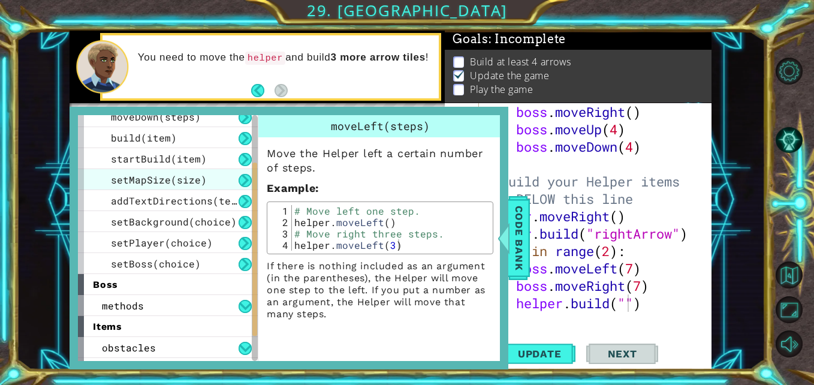
click at [154, 169] on div "setMapSize(size)" at bounding box center [168, 179] width 180 height 21
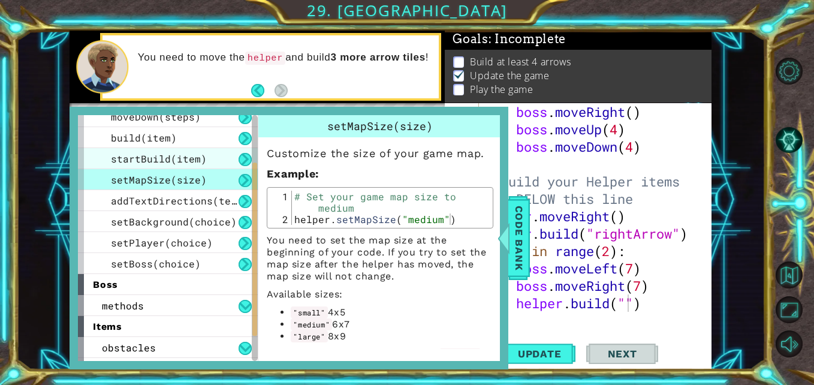
click at [155, 151] on div "startBuild(item)" at bounding box center [168, 158] width 180 height 21
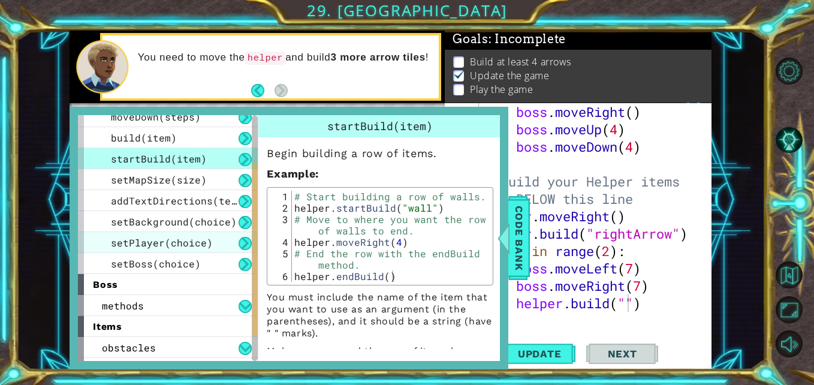
click at [149, 252] on div "setPlayer(choice)" at bounding box center [168, 242] width 180 height 21
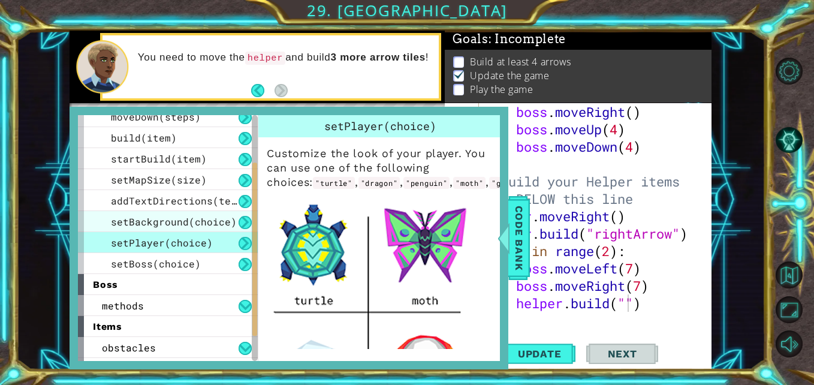
click at [144, 231] on div "setBackground(choice)" at bounding box center [168, 221] width 180 height 21
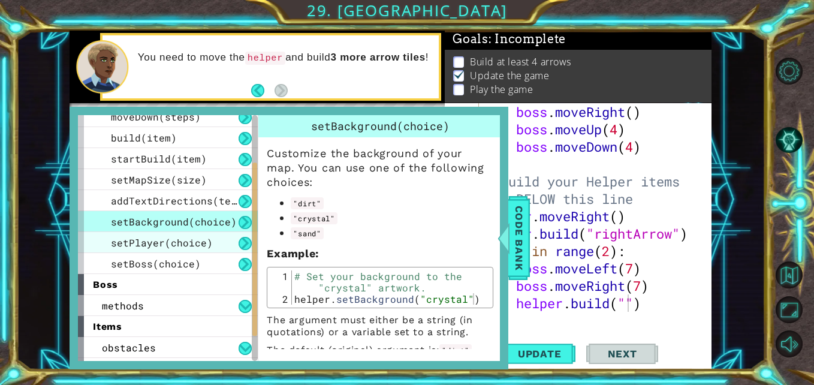
click at [143, 232] on div "setPlayer(choice)" at bounding box center [168, 242] width 180 height 21
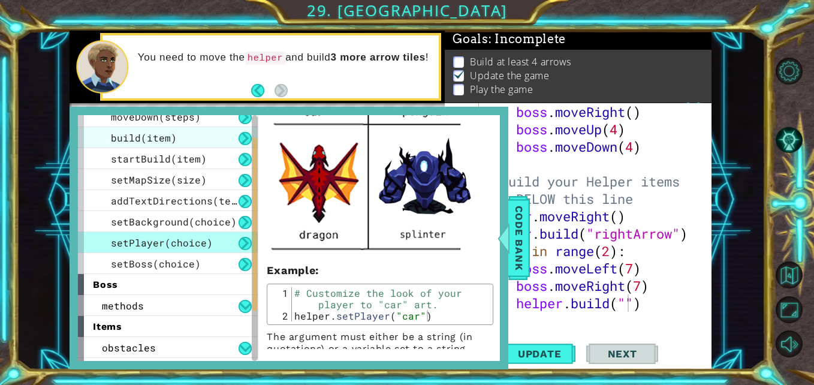
scroll to position [0, 0]
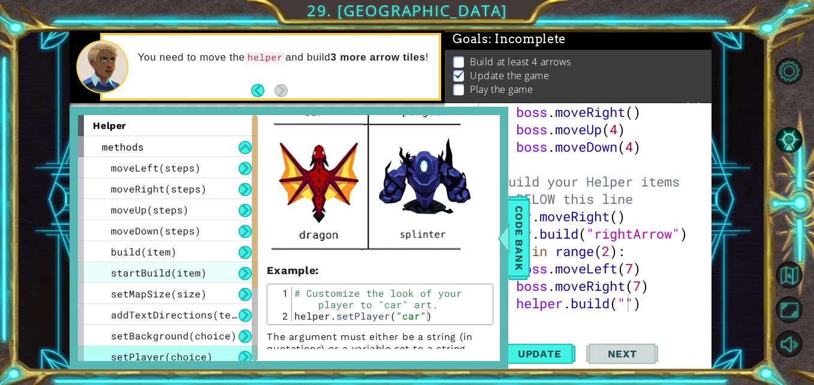
drag, startPoint x: 171, startPoint y: 257, endPoint x: 176, endPoint y: 265, distance: 9.7
click at [175, 265] on div "moveLeft(steps) moveRight(steps) moveUp(steps) moveDown(steps) build(item) star…" at bounding box center [168, 272] width 180 height 231
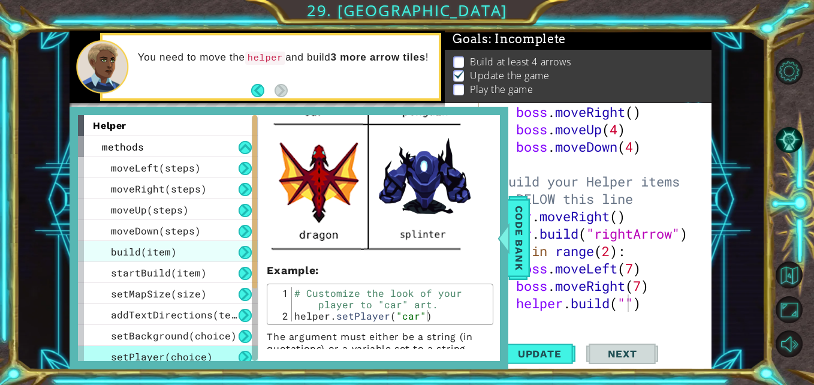
click at [192, 250] on div "build(item)" at bounding box center [168, 251] width 180 height 21
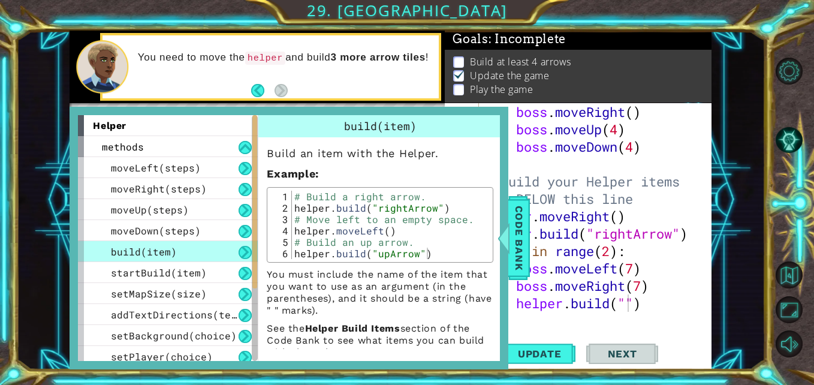
click at [610, 69] on li "Update the game" at bounding box center [579, 76] width 253 height 14
click at [513, 235] on div "Code Bank" at bounding box center [519, 238] width 22 height 84
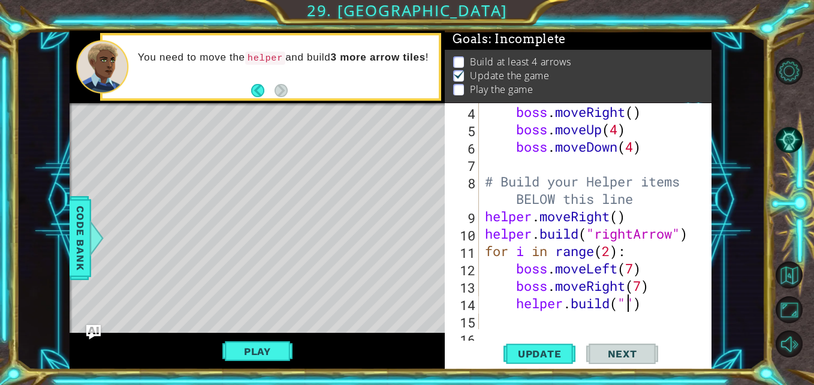
click at [624, 307] on div "boss . moveRight ( ) boss . moveUp ( 4 ) boss . moveDown ( 4 ) # Build your Hel…" at bounding box center [593, 233] width 223 height 261
type textarea "[DOMAIN_NAME]("wall")"
click at [539, 363] on button "Update" at bounding box center [539, 353] width 72 height 26
click at [522, 311] on div "boss . moveRight ( ) boss . moveUp ( 4 ) boss . moveDown ( 4 ) # Build your Hel…" at bounding box center [593, 233] width 223 height 261
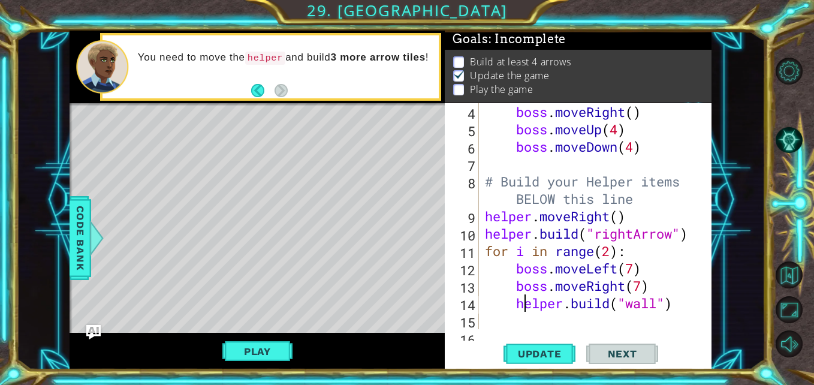
click at [529, 318] on div "boss . moveRight ( ) boss . moveUp ( 4 ) boss . moveDown ( 4 ) # Build your Hel…" at bounding box center [593, 233] width 223 height 261
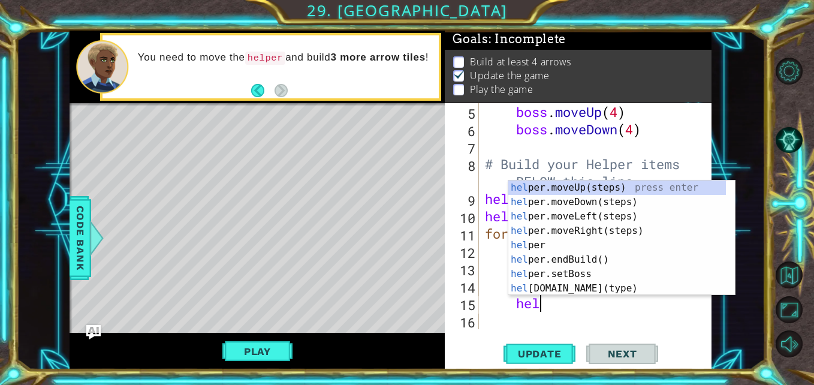
scroll to position [0, 2]
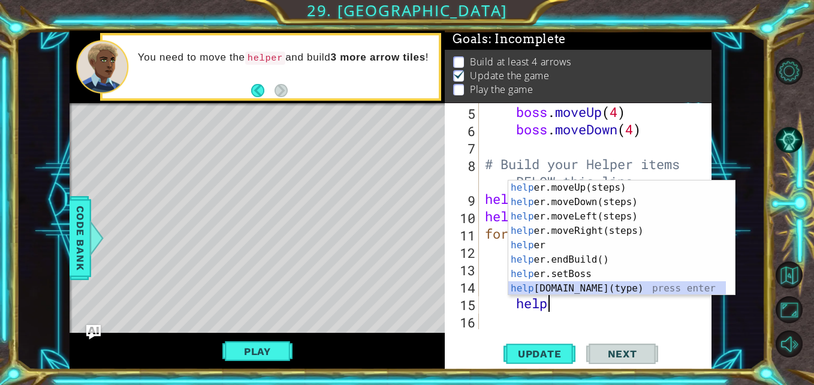
click at [551, 284] on div "help er.moveUp(steps) press enter help er.moveDown(steps) press enter help er.m…" at bounding box center [616, 252] width 217 height 144
type textarea "[DOMAIN_NAME]("wall")"
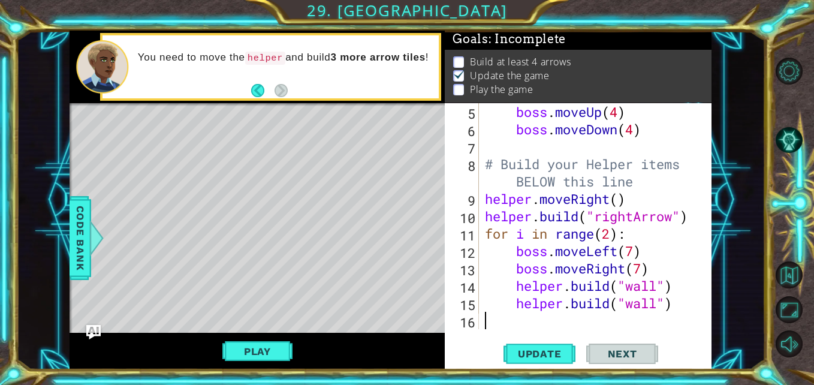
click at [547, 318] on div "boss . moveUp ( 4 ) boss . moveDown ( 4 ) # Build your Helper items BELOW this …" at bounding box center [593, 233] width 223 height 261
drag, startPoint x: 676, startPoint y: 304, endPoint x: 513, endPoint y: 304, distance: 162.9
click at [513, 304] on div "boss . moveUp ( 4 ) boss . moveDown ( 4 ) # Build your Helper items BELOW this …" at bounding box center [593, 233] width 223 height 261
type textarea "[DOMAIN_NAME]("wall")"
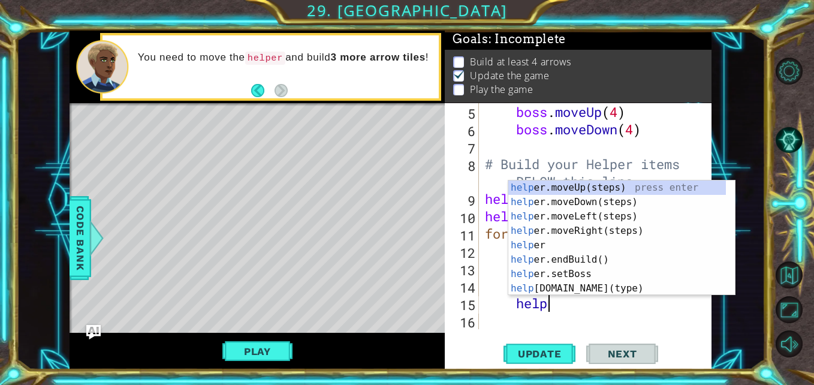
scroll to position [0, 2]
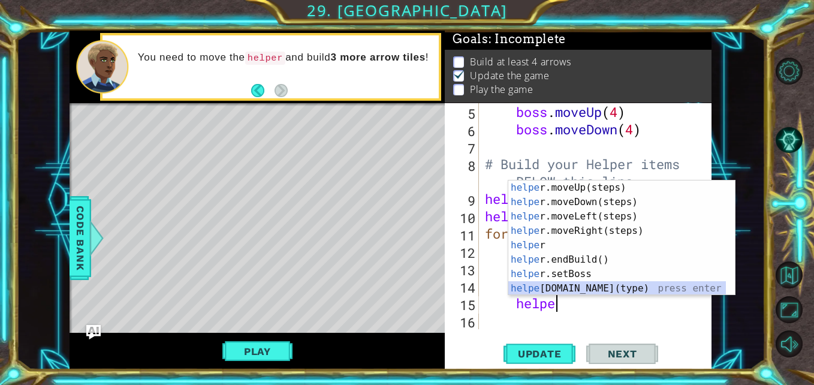
click at [547, 290] on div "helpe [PERSON_NAME]moveUp(steps) press enter helpe r.moveDown(steps) press ente…" at bounding box center [616, 252] width 217 height 144
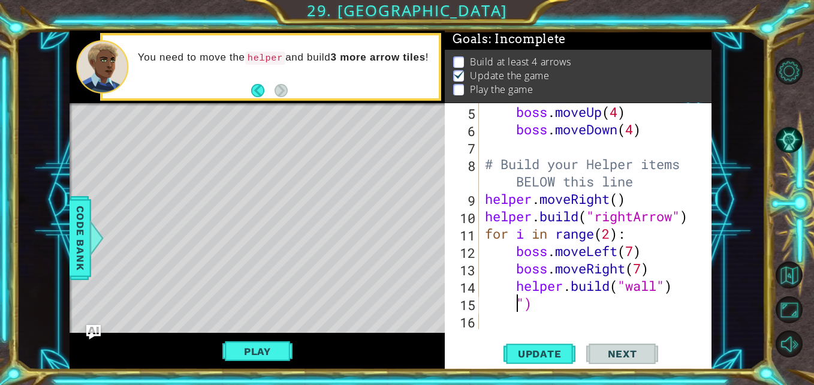
scroll to position [104, 0]
click at [536, 301] on div "boss . moveUp ( 4 ) boss . moveDown ( 4 ) # Build your Helper items BELOW this …" at bounding box center [593, 233] width 223 height 261
type textarea """
type textarea "i"
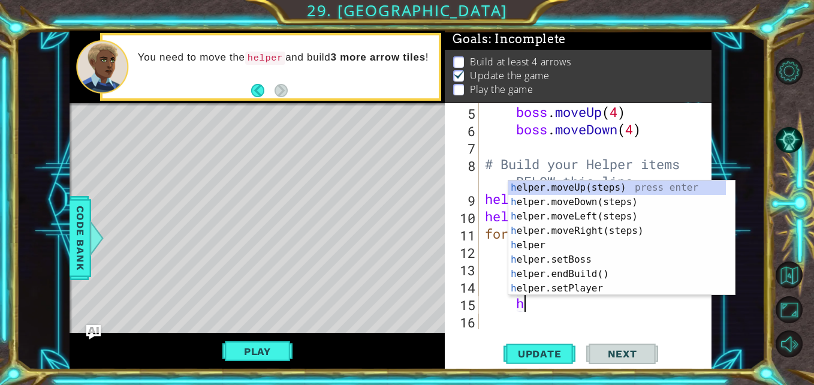
scroll to position [0, 2]
click at [570, 284] on div "hel per.moveUp(steps) press enter hel per.moveDown(steps) press enter hel per.m…" at bounding box center [616, 252] width 217 height 144
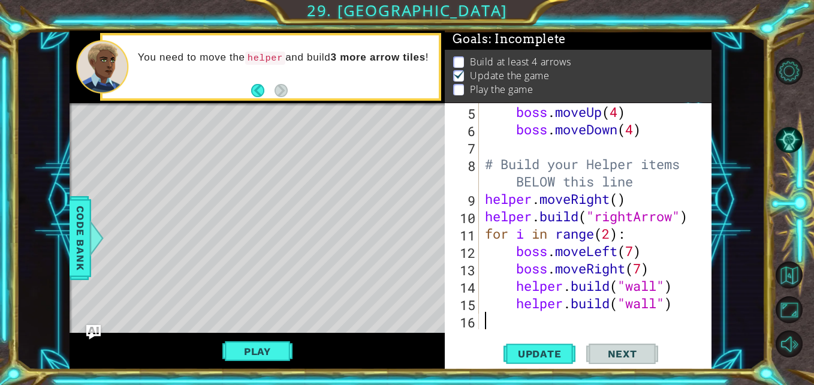
drag, startPoint x: 686, startPoint y: 314, endPoint x: 645, endPoint y: 306, distance: 42.2
click at [639, 309] on div "boss . moveUp ( 4 ) boss . moveDown ( 4 ) # Build your Helper items BELOW this …" at bounding box center [593, 233] width 223 height 261
type textarea "helper.ll") build("wa"
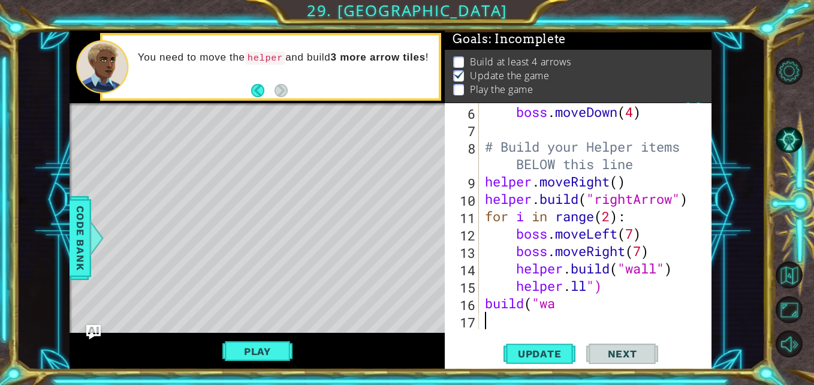
scroll to position [0, 0]
click at [585, 313] on div "boss . moveDown ( 4 ) # Build your Helper items BELOW this line helper . moveRi…" at bounding box center [593, 233] width 223 height 261
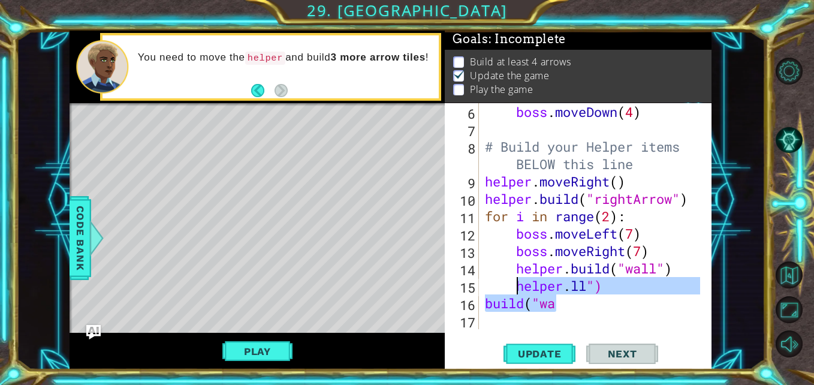
drag, startPoint x: 585, startPoint y: 309, endPoint x: 518, endPoint y: 283, distance: 71.1
click at [518, 283] on div "boss . moveDown ( 4 ) # Build your Helper items BELOW this line helper . moveRi…" at bounding box center [593, 233] width 223 height 261
type textarea "helper.ll") build("wa"
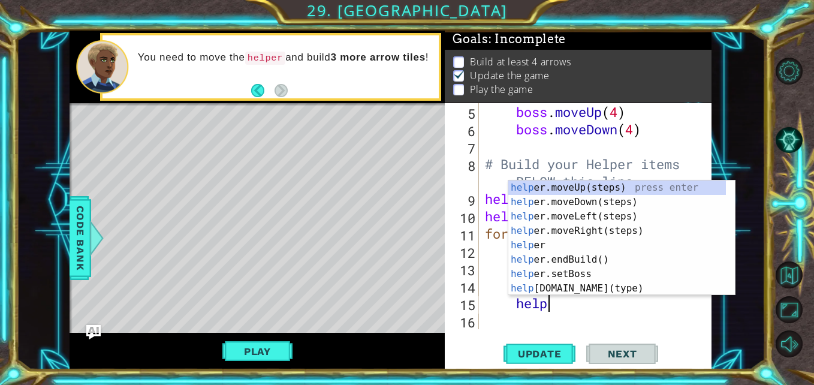
scroll to position [0, 3]
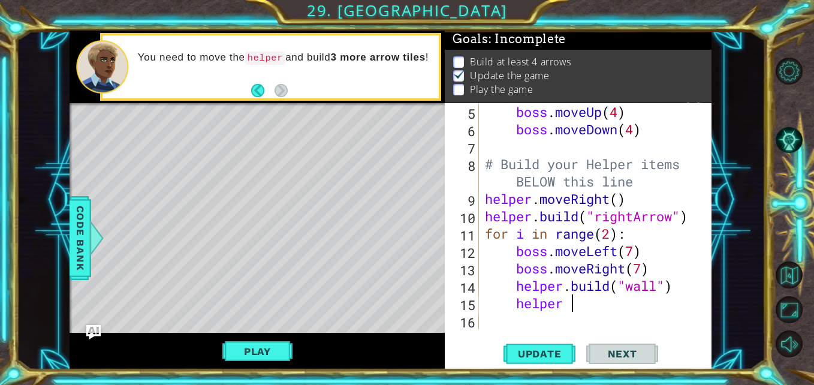
type textarea "helper"
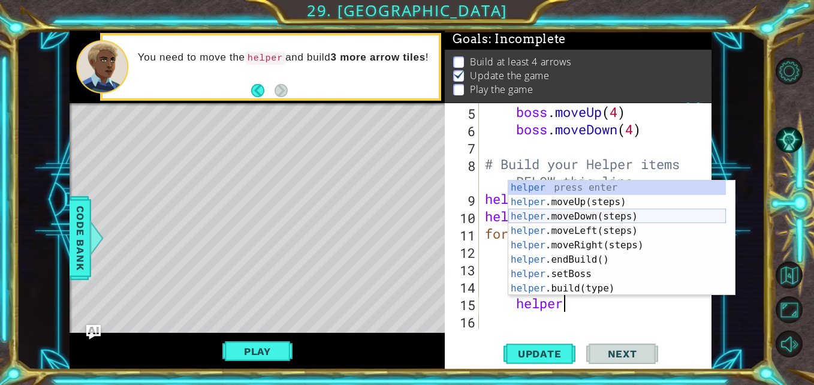
click at [618, 210] on div "helper press enter helper .moveUp(steps) press enter helper .moveDown(steps) pr…" at bounding box center [616, 252] width 217 height 144
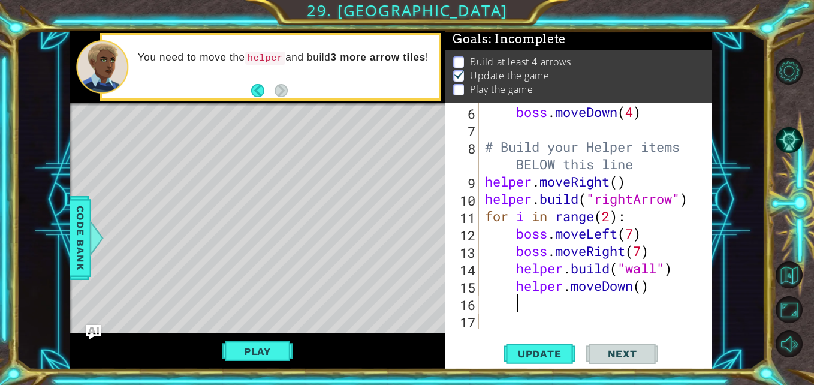
scroll to position [122, 0]
click at [643, 288] on div "boss . moveDown ( 4 ) # Build your Helper items BELOW this line helper . moveRi…" at bounding box center [593, 233] width 223 height 261
type textarea "helper.moveDown(1)"
click at [586, 307] on div "boss . moveDown ( 4 ) # Build your Helper items BELOW this line helper . moveRi…" at bounding box center [593, 233] width 223 height 261
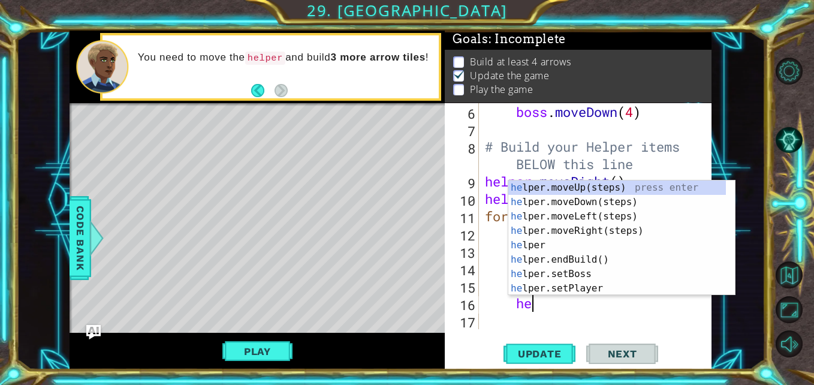
type textarea "h"
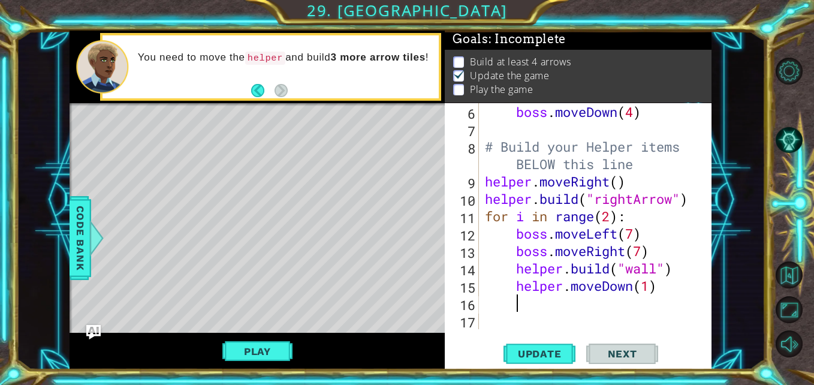
scroll to position [0, 1]
click at [76, 239] on span "Code Bank" at bounding box center [80, 237] width 19 height 73
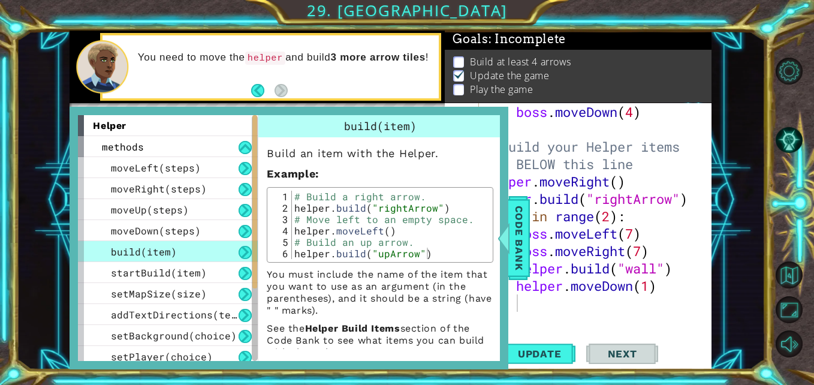
scroll to position [174, 0]
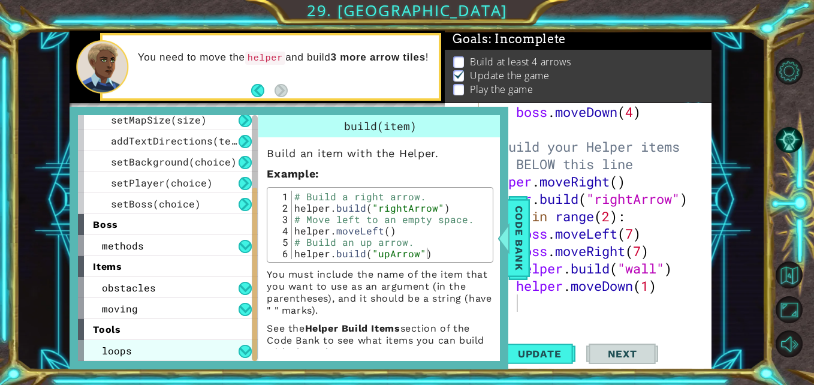
click at [134, 343] on div "loops" at bounding box center [168, 350] width 180 height 21
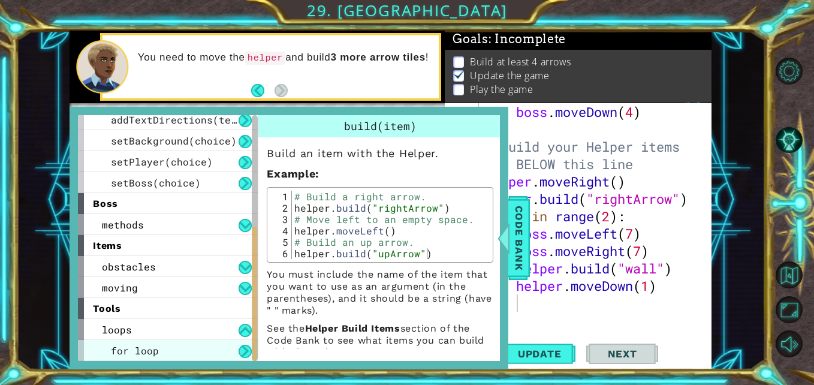
click at [208, 343] on div "for loop" at bounding box center [168, 350] width 180 height 21
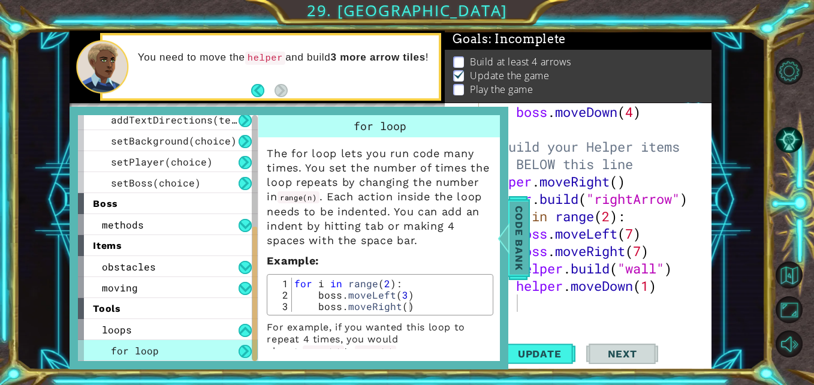
click at [516, 228] on span "Code Bank" at bounding box center [518, 237] width 19 height 73
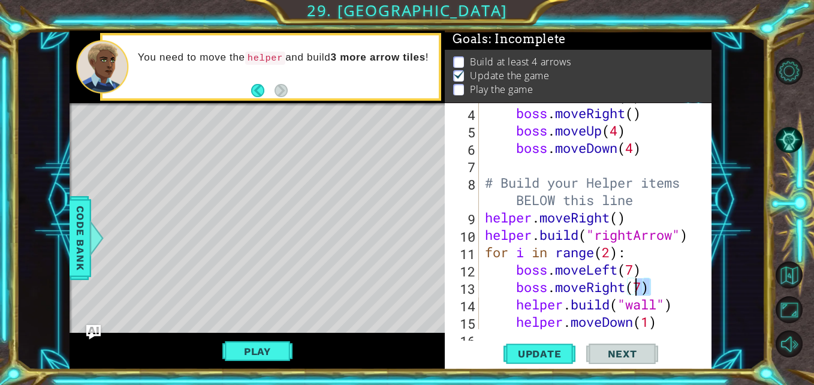
scroll to position [87, 0]
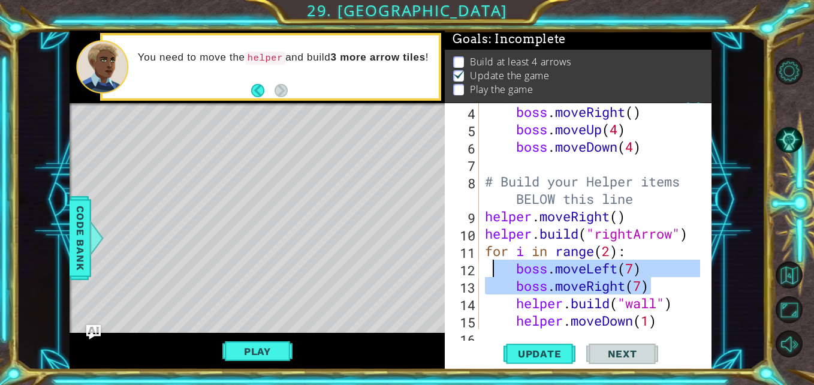
drag, startPoint x: 623, startPoint y: 294, endPoint x: 494, endPoint y: 268, distance: 131.9
click at [494, 268] on div "boss . moveRight ( ) boss . moveUp ( 4 ) boss . moveDown ( 4 ) # Build your Hel…" at bounding box center [593, 233] width 223 height 261
type textarea "boss.moveLeft(7) boss.moveRight(7)"
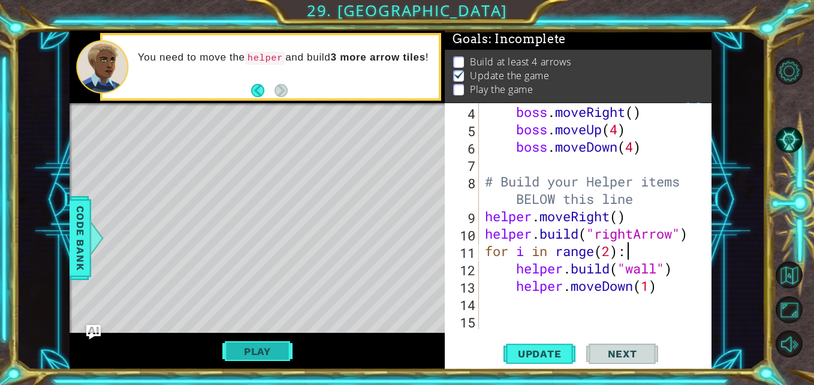
click at [255, 349] on button "Play" at bounding box center [257, 351] width 70 height 23
click at [612, 250] on div "boss . moveRight ( ) boss . moveUp ( 4 ) boss . moveDown ( 4 ) # Build your Hel…" at bounding box center [593, 233] width 223 height 261
type textarea "for i in range(101):"
